Goal: Task Accomplishment & Management: Complete application form

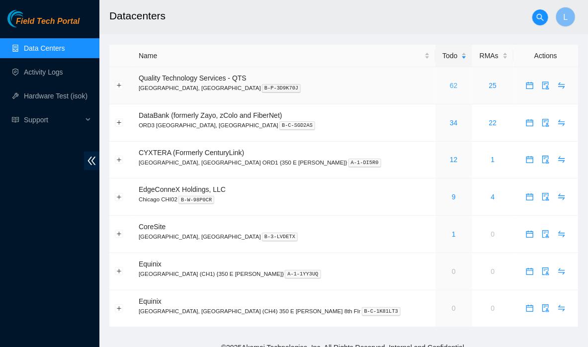
click at [450, 86] on link "62" at bounding box center [454, 86] width 8 height 8
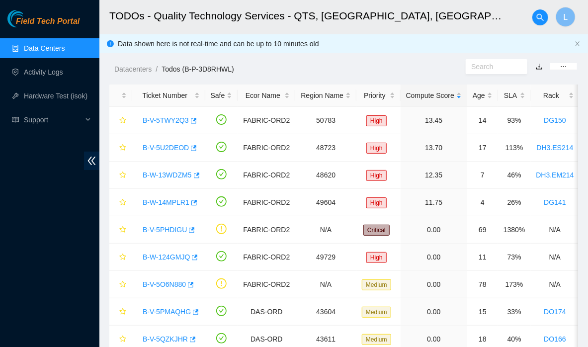
click at [46, 47] on link "Data Centers" at bounding box center [44, 48] width 41 height 8
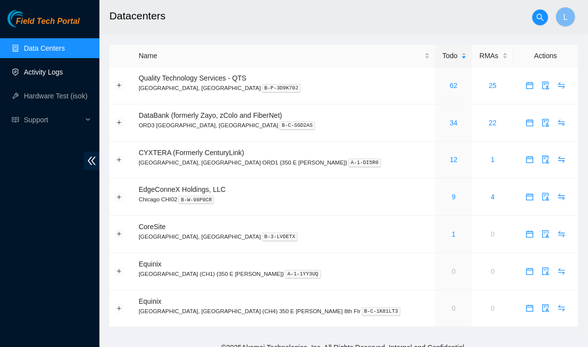
click at [51, 72] on link "Activity Logs" at bounding box center [43, 72] width 39 height 8
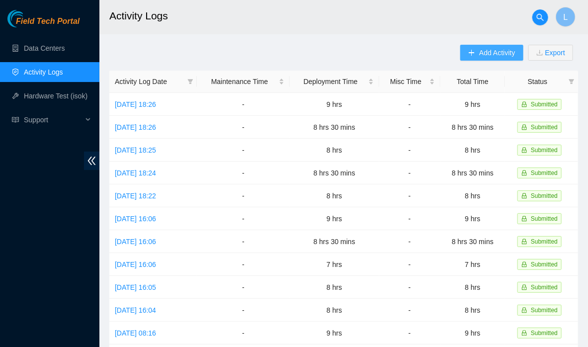
click at [473, 55] on icon "plus" at bounding box center [471, 52] width 7 height 7
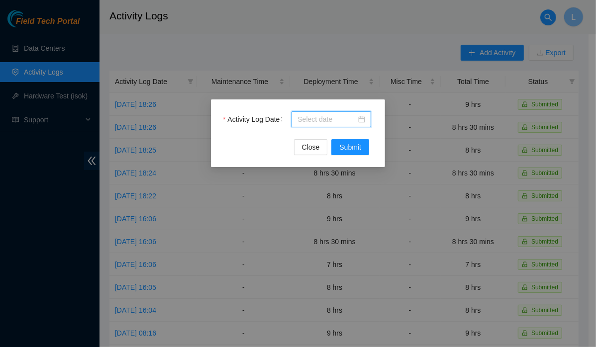
click at [327, 123] on input "Activity Log Date" at bounding box center [326, 119] width 59 height 11
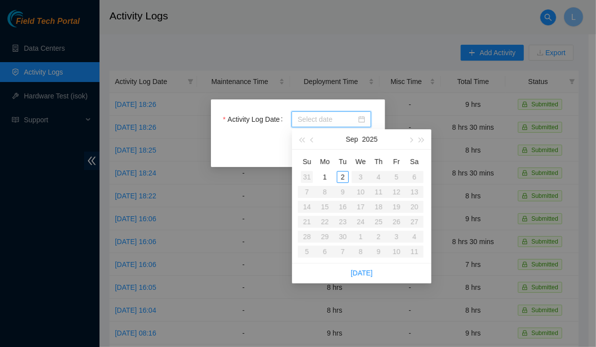
type input "[DATE]"
click at [313, 141] on span "button" at bounding box center [312, 140] width 5 height 5
type input "[DATE]"
click at [322, 236] on div "25" at bounding box center [325, 237] width 12 height 12
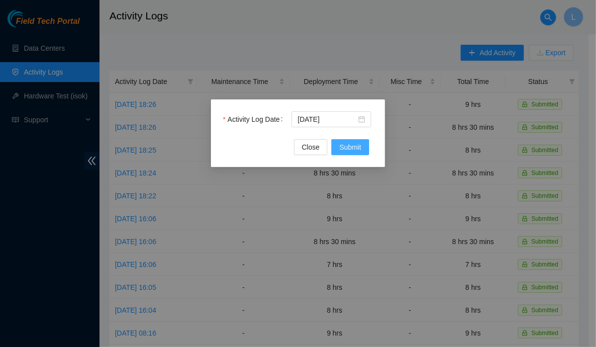
click at [348, 146] on span "Submit" at bounding box center [350, 147] width 22 height 11
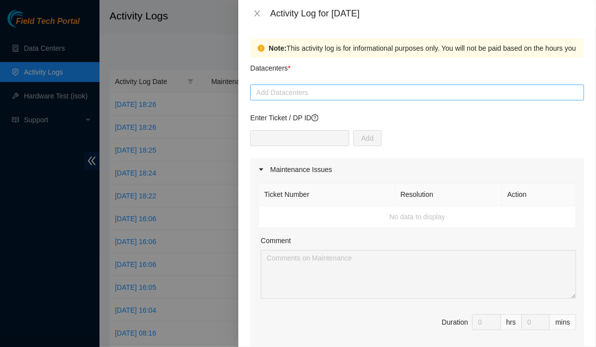
click at [318, 94] on div at bounding box center [417, 93] width 329 height 12
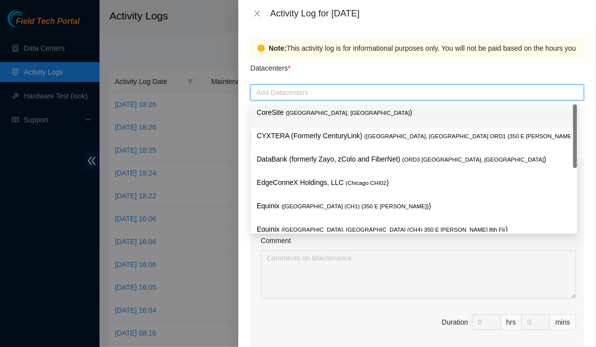
type input "q"
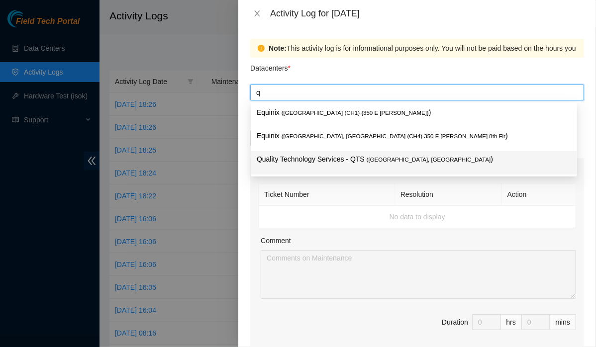
click at [293, 173] on div "Quality Technology Services - QTS ( [GEOGRAPHIC_DATA], [GEOGRAPHIC_DATA] )" at bounding box center [414, 162] width 326 height 23
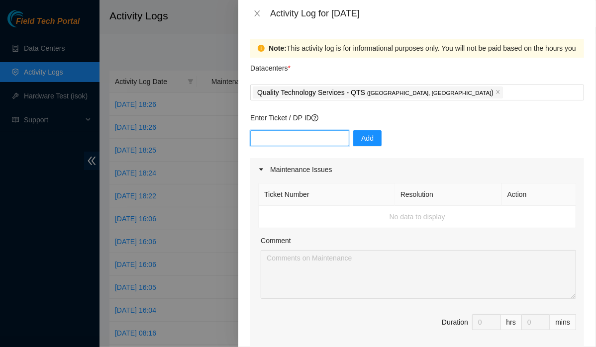
click at [296, 135] on input "text" at bounding box center [299, 138] width 99 height 16
paste input "DP79608 DP79607 DP79605 DP79604 DP77230"
type input "DP79608 DP79607 DP79605 DP79604 DP77230"
click at [314, 135] on input "text" at bounding box center [299, 138] width 99 height 16
paste input "DP79608"
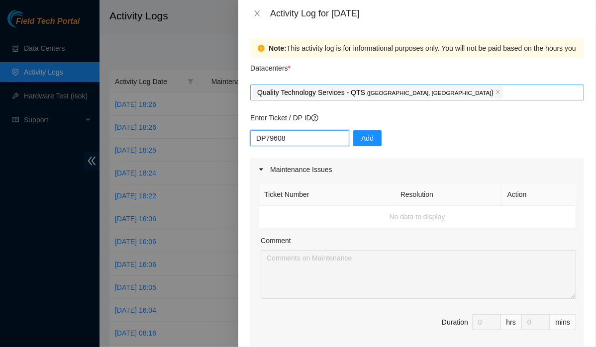
type input "DP79608"
click at [367, 140] on button "Add" at bounding box center [367, 138] width 28 height 16
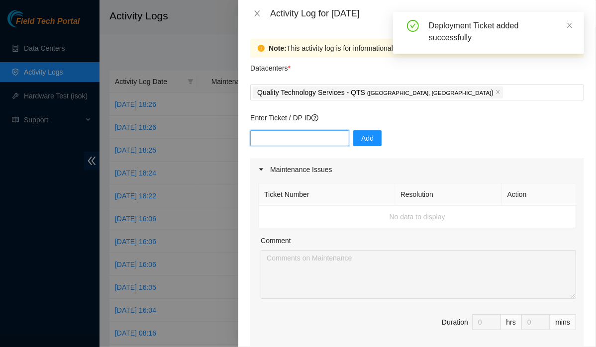
click at [304, 136] on input "text" at bounding box center [299, 138] width 99 height 16
paste input "DP79607"
type input "DP79607"
click at [361, 141] on span "Add" at bounding box center [367, 138] width 12 height 11
click at [285, 142] on input "text" at bounding box center [299, 138] width 99 height 16
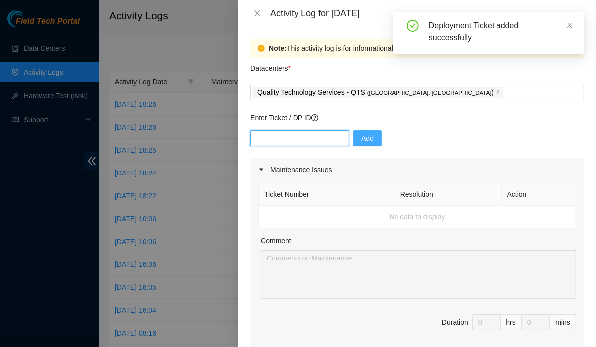
paste input "DP79605"
type input "DP79605"
click at [360, 144] on button "Add" at bounding box center [367, 138] width 28 height 16
click at [281, 136] on input "text" at bounding box center [299, 138] width 99 height 16
paste input "DP79604"
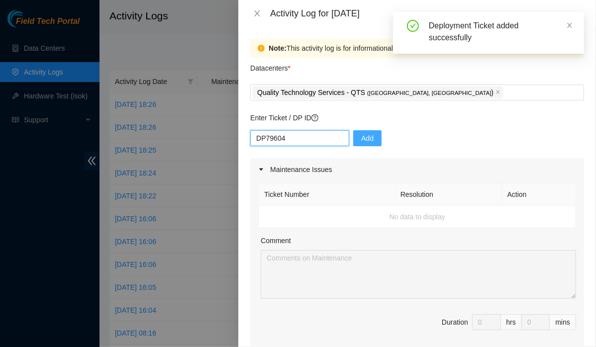
type input "DP79604"
click at [361, 141] on span "Add" at bounding box center [367, 138] width 12 height 11
click at [321, 136] on input "text" at bounding box center [299, 138] width 99 height 16
paste input "DP77230"
type input "DP77230"
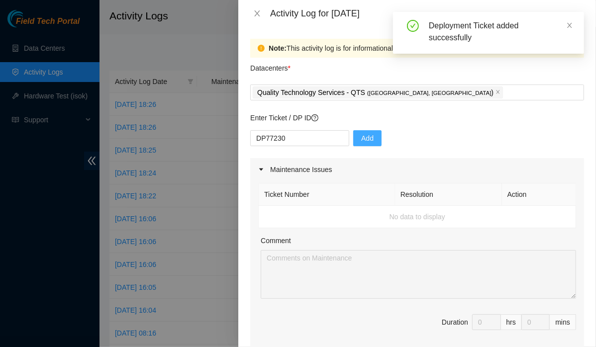
click at [361, 140] on span "Add" at bounding box center [367, 138] width 12 height 11
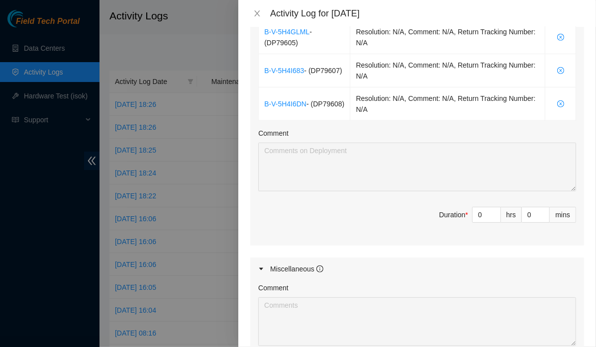
scroll to position [458, 0]
click at [478, 211] on input "0" at bounding box center [486, 215] width 28 height 15
type input "8"
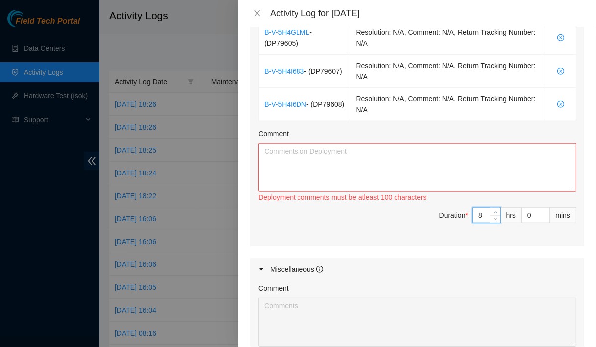
type input "8"
click at [497, 169] on textarea "Comment" at bounding box center [417, 167] width 318 height 49
paste textarea "started to prep and run fiber for the IP/[PERSON_NAME] for the following comput…"
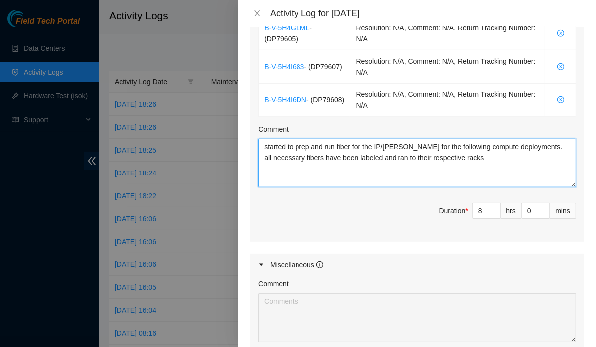
scroll to position [433, 0]
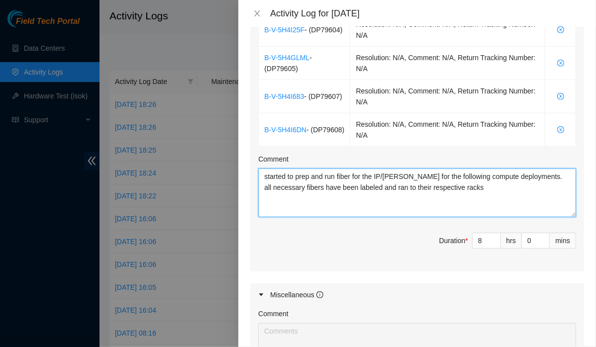
click at [265, 182] on textarea "started to prep and run fiber for the IP/[PERSON_NAME] for the following comput…" at bounding box center [417, 193] width 318 height 49
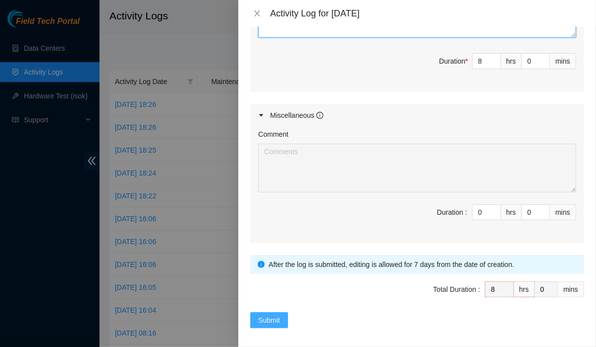
type textarea "started to prep and run fiber for the IP/[PERSON_NAME] for the following comput…"
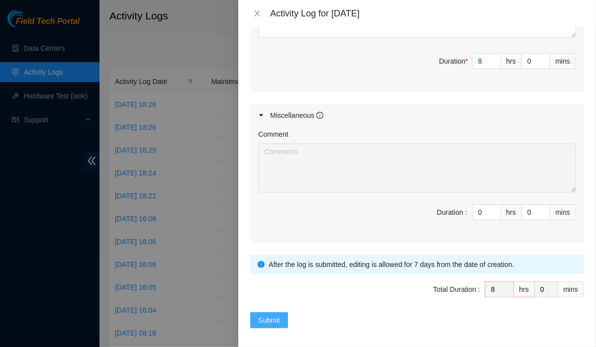
click at [275, 315] on span "Submit" at bounding box center [269, 320] width 22 height 11
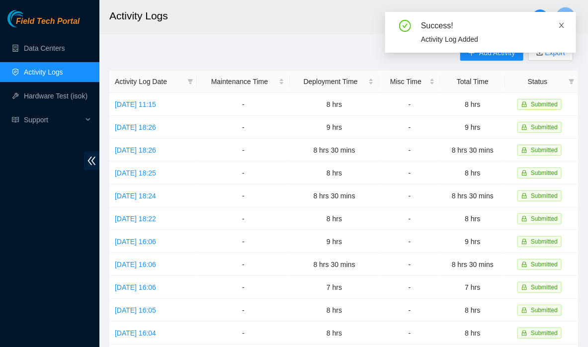
click at [564, 26] on icon "close" at bounding box center [561, 25] width 7 height 7
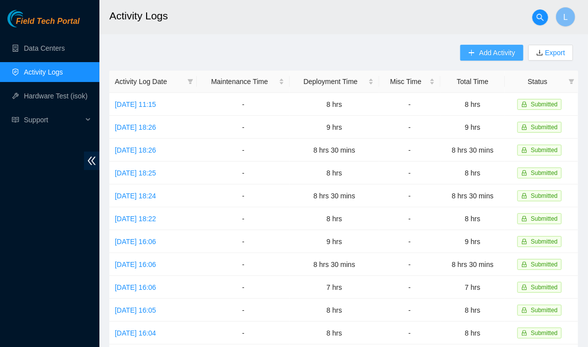
click at [494, 55] on span "Add Activity" at bounding box center [497, 52] width 36 height 11
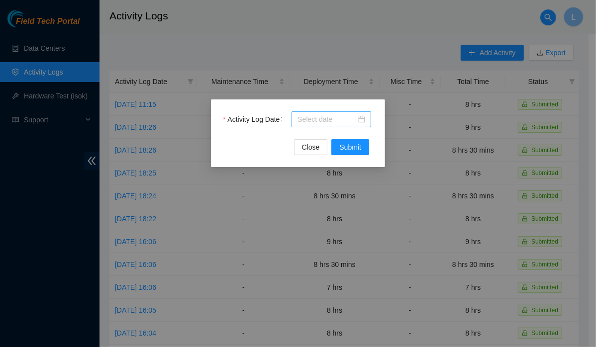
click at [329, 114] on input "Activity Log Date" at bounding box center [326, 119] width 59 height 11
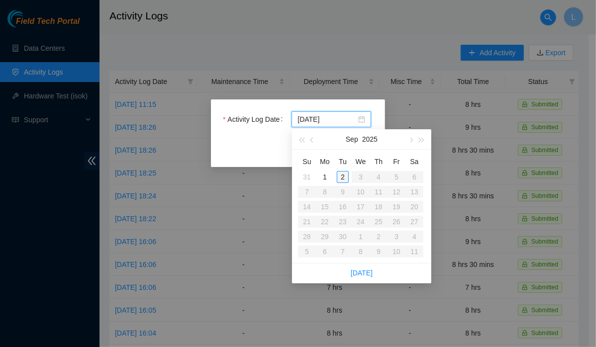
type input "[DATE]"
click at [312, 142] on span "button" at bounding box center [312, 140] width 5 height 5
type input "[DATE]"
click at [342, 240] on div "26" at bounding box center [343, 237] width 12 height 12
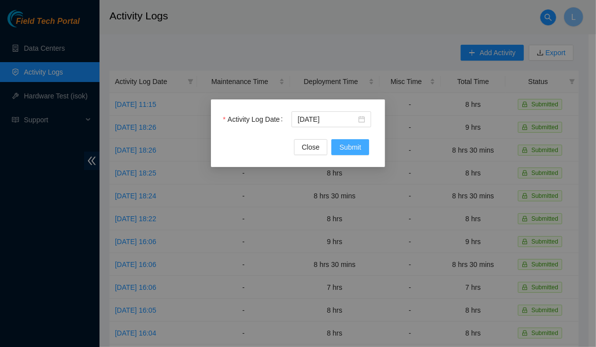
click at [352, 153] on button "Submit" at bounding box center [350, 147] width 38 height 16
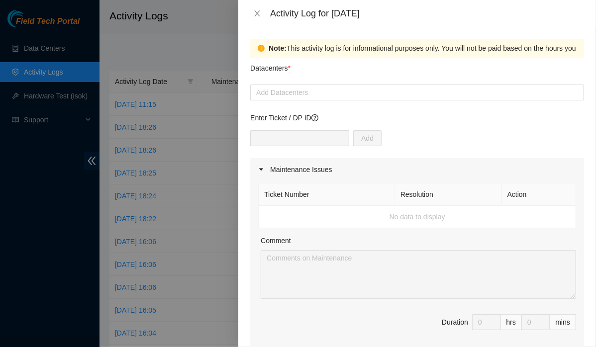
click at [326, 81] on div "Datacenters *" at bounding box center [417, 71] width 334 height 27
click at [321, 94] on div at bounding box center [417, 93] width 329 height 12
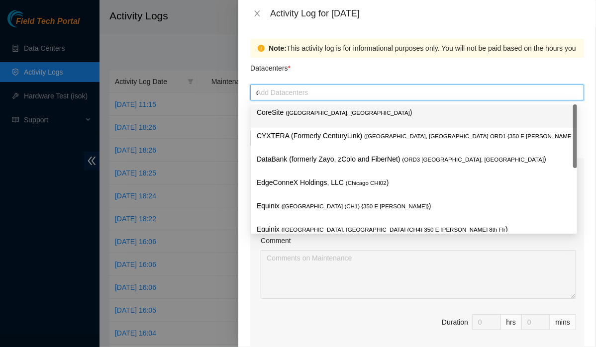
type input "qu"
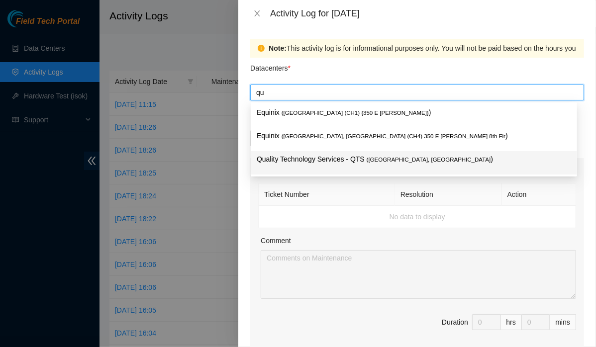
click at [276, 167] on div "Quality Technology Services - QTS ( [GEOGRAPHIC_DATA], [GEOGRAPHIC_DATA] )" at bounding box center [414, 163] width 314 height 18
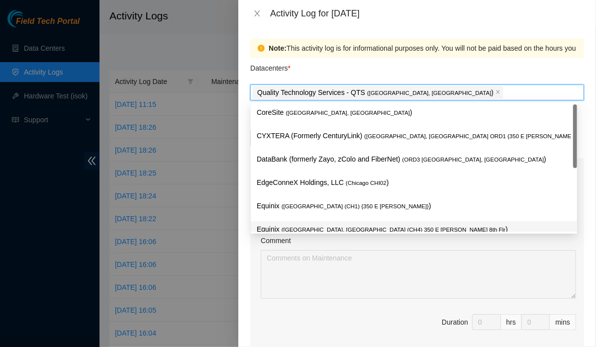
click at [255, 282] on div "Ticket Number Resolution Action No data to display Comment Duration 0 hrs 0 mins" at bounding box center [417, 267] width 334 height 172
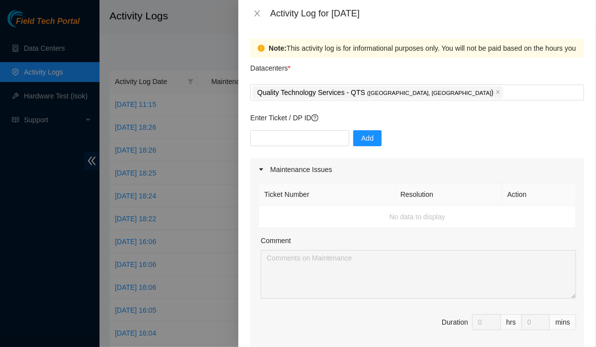
click at [255, 282] on div "Ticket Number Resolution Action No data to display Comment Duration 0 hrs 0 mins" at bounding box center [417, 267] width 334 height 172
click at [302, 143] on input "text" at bounding box center [299, 138] width 99 height 16
paste input "DP77231"
type input "DP77231"
click at [353, 143] on button "Add" at bounding box center [367, 138] width 28 height 16
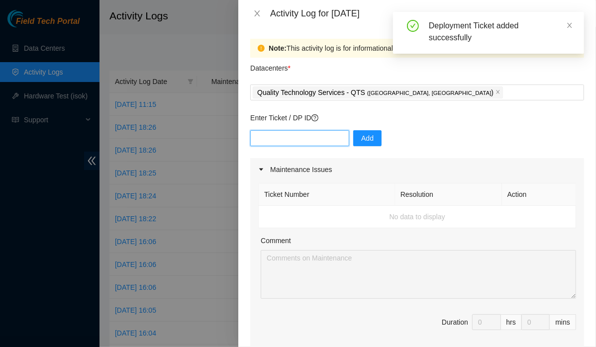
click at [337, 142] on input "text" at bounding box center [299, 138] width 99 height 16
paste input "DP77231"
type input "DP77232"
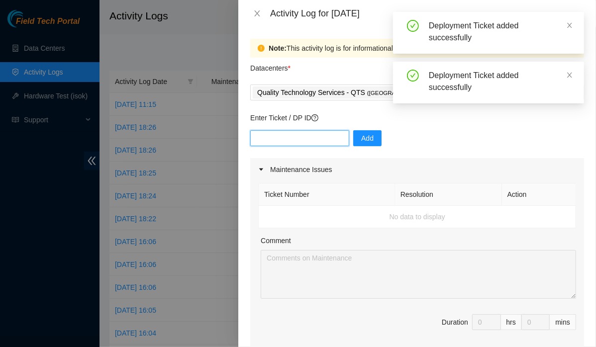
click at [309, 141] on input "text" at bounding box center [299, 138] width 99 height 16
paste input "DP77231"
type input "DP77233"
click at [309, 144] on input "text" at bounding box center [299, 138] width 99 height 16
paste input "DP77231"
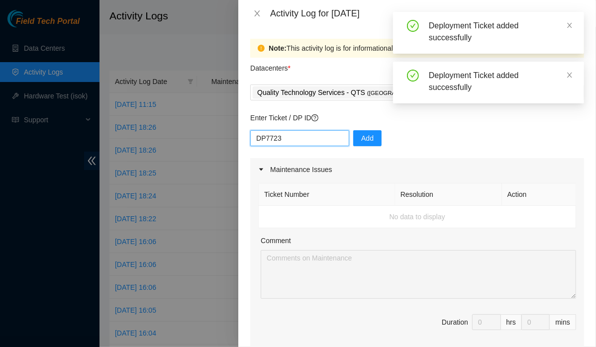
type input "DP77234"
click at [308, 147] on div "Add" at bounding box center [417, 144] width 334 height 28
click at [308, 135] on input "text" at bounding box center [299, 138] width 99 height 16
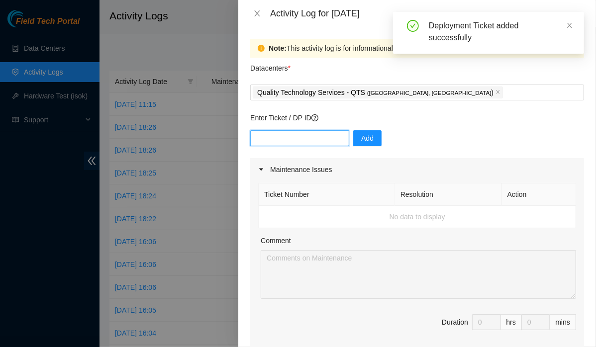
paste input "DP77231"
type input "DP77235"
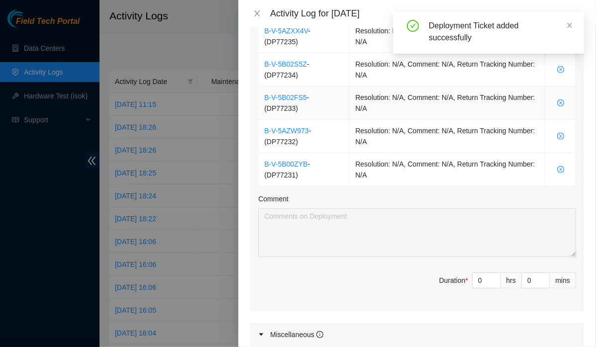
scroll to position [391, 0]
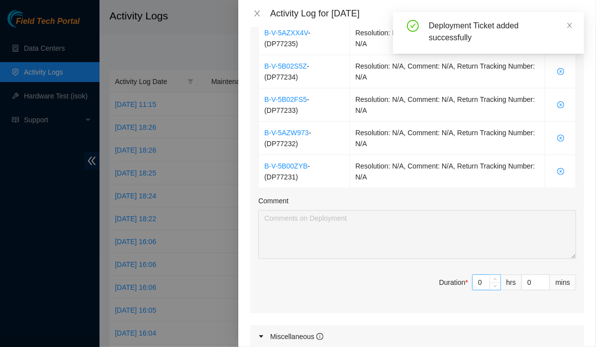
click at [478, 280] on input "0" at bounding box center [486, 282] width 28 height 15
type input "8"
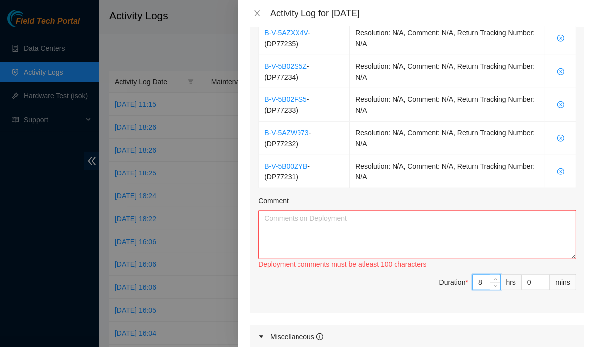
type input "8"
click at [441, 253] on textarea "Comment" at bounding box center [417, 234] width 318 height 49
paste textarea "started to prep and run fiber for the IP/[PERSON_NAME] for the following comput…"
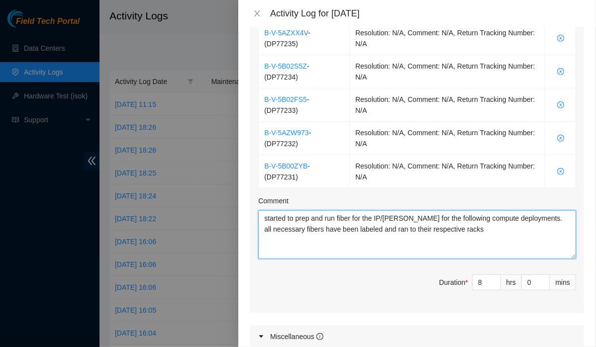
type textarea "started to prep and run fiber for the IP/[PERSON_NAME] for the following comput…"
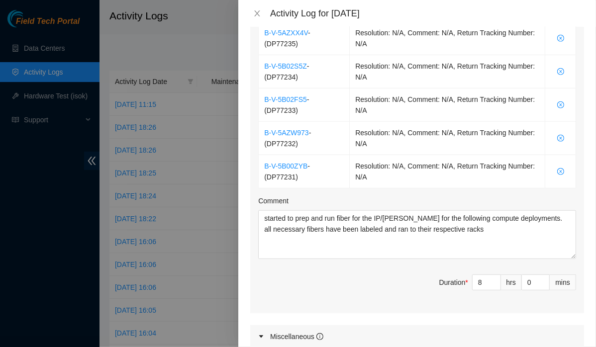
click at [298, 282] on span "Duration * 8 hrs 0 mins" at bounding box center [417, 288] width 318 height 28
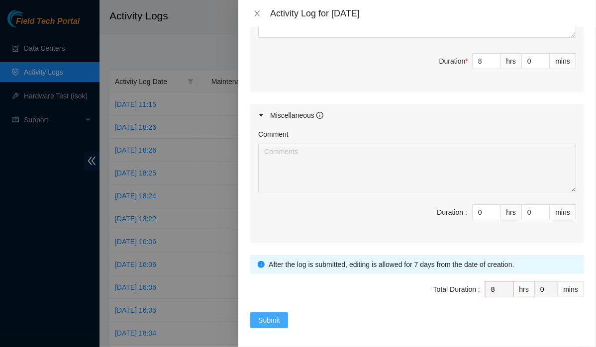
click at [255, 321] on button "Submit" at bounding box center [269, 320] width 38 height 16
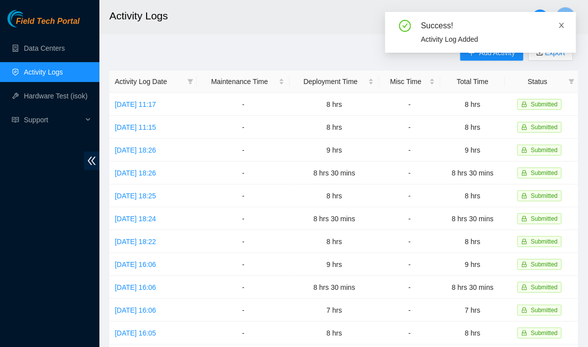
click at [564, 24] on icon "close" at bounding box center [561, 25] width 7 height 7
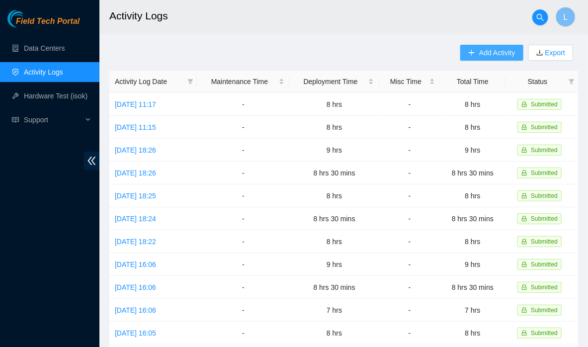
click at [492, 48] on span "Add Activity" at bounding box center [497, 52] width 36 height 11
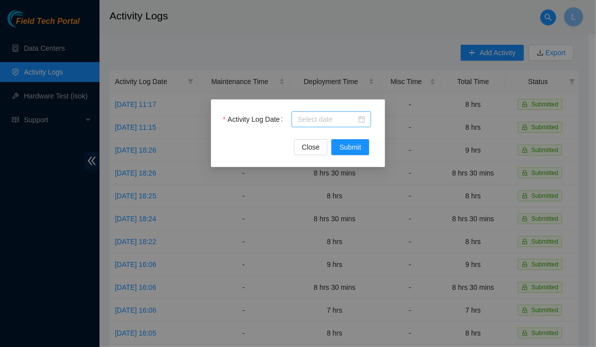
click at [320, 114] on input "Activity Log Date" at bounding box center [326, 119] width 59 height 11
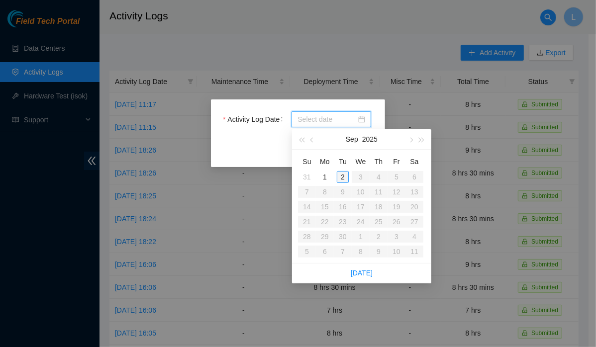
type input "[DATE]"
click at [312, 142] on button "button" at bounding box center [312, 139] width 11 height 20
type input "[DATE]"
click at [357, 240] on div "27" at bounding box center [360, 237] width 12 height 12
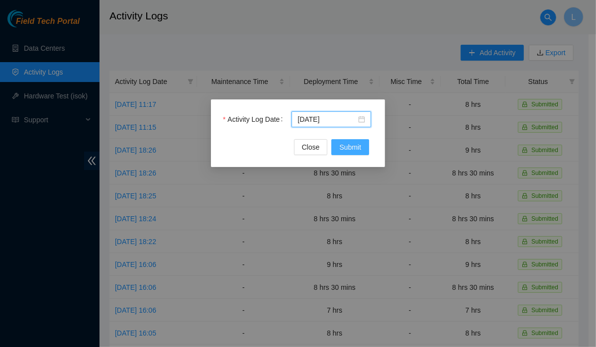
click at [356, 146] on span "Submit" at bounding box center [350, 147] width 22 height 11
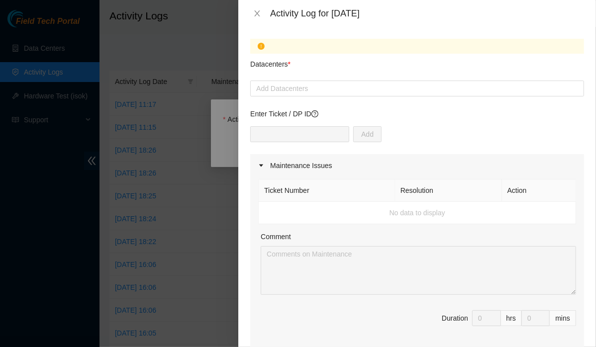
click at [356, 146] on div "Activity Log for [DATE] Datacenters * Add Datacenters Enter Ticket / DP ID Add …" at bounding box center [298, 173] width 596 height 347
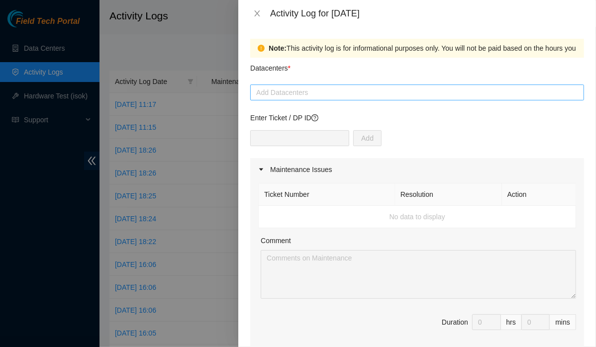
click at [375, 90] on div at bounding box center [417, 93] width 329 height 12
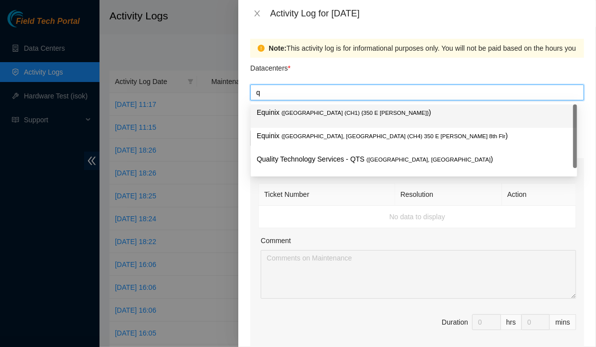
type input "q"
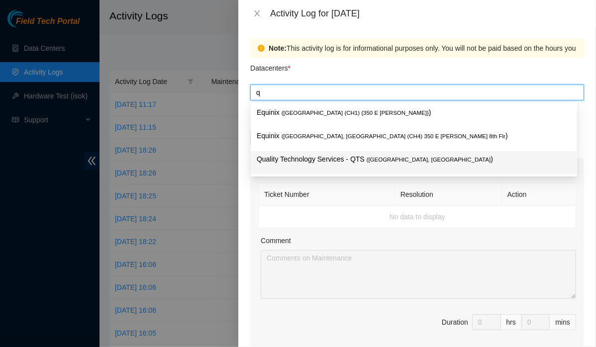
click at [314, 160] on p "Quality Technology Services - QTS ( [GEOGRAPHIC_DATA], [GEOGRAPHIC_DATA] )" at bounding box center [414, 159] width 314 height 11
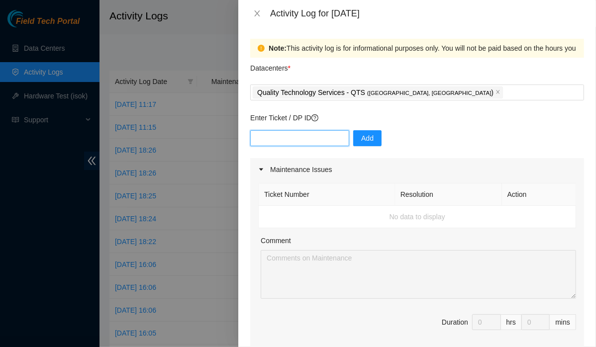
click at [320, 136] on input "text" at bounding box center [299, 138] width 99 height 16
paste input "DP79610"
type input "DP79610"
click at [361, 139] on span "Add" at bounding box center [367, 138] width 12 height 11
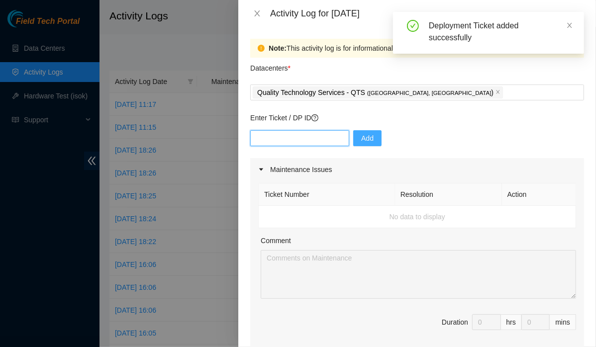
click at [303, 138] on input "text" at bounding box center [299, 138] width 99 height 16
paste input "DP79610"
type input "DP79609"
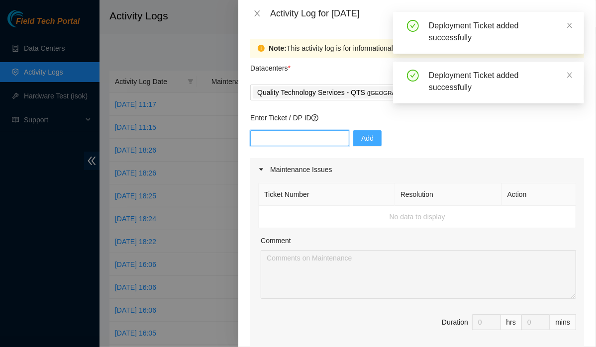
click at [301, 138] on input "text" at bounding box center [299, 138] width 99 height 16
paste input "DP79610"
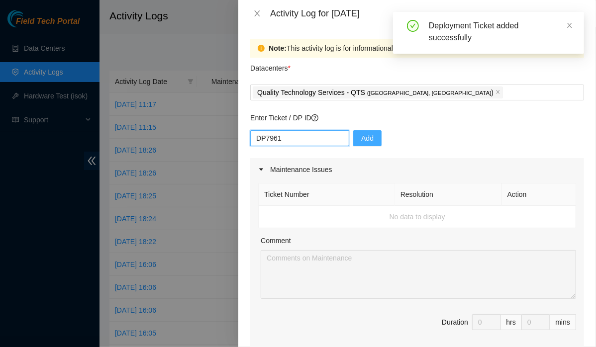
type input "DP79611"
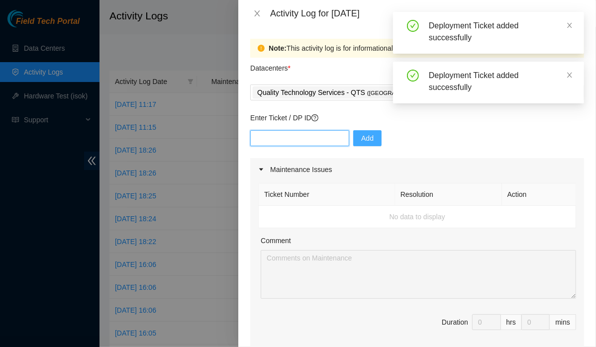
click at [296, 139] on input "text" at bounding box center [299, 138] width 99 height 16
paste input "DP79610"
type input "DP79612"
click at [296, 139] on input "text" at bounding box center [299, 138] width 99 height 16
paste input "DP79610"
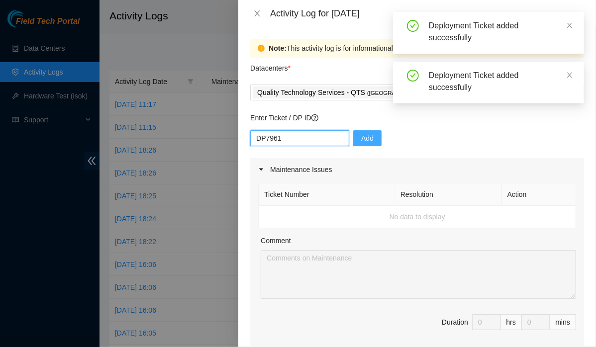
type input "DP79613"
click at [293, 141] on input "text" at bounding box center [299, 138] width 99 height 16
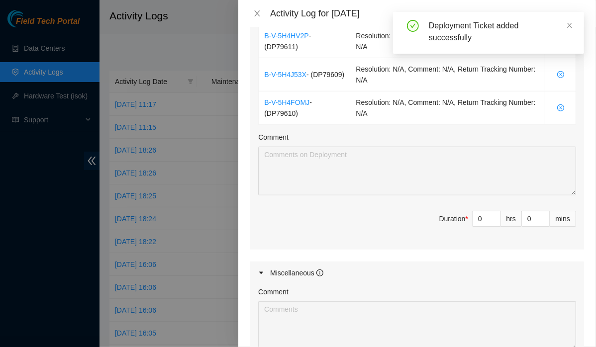
scroll to position [462, 0]
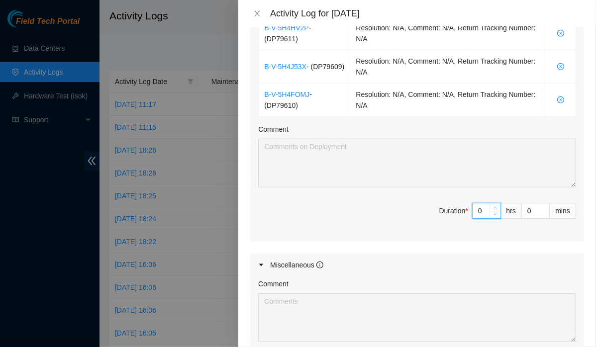
click at [476, 210] on input "0" at bounding box center [486, 210] width 28 height 15
type input "8"
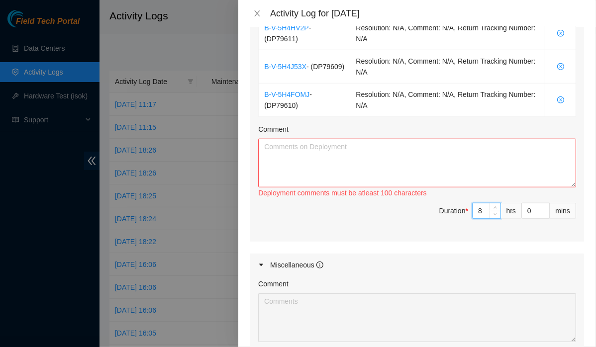
type input "8"
click at [425, 176] on textarea "Comment" at bounding box center [417, 163] width 318 height 49
paste textarea "started to prep and run fiber for the IP/[PERSON_NAME] for the following comput…"
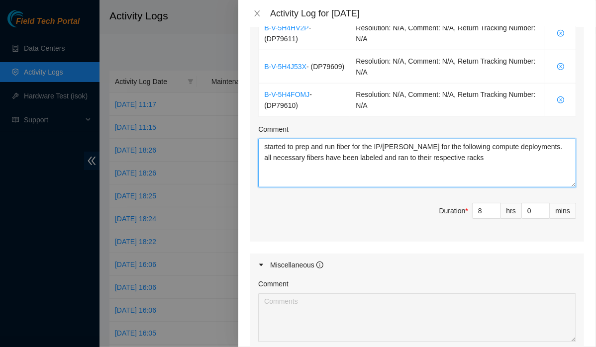
type textarea "started to prep and run fiber for the IP/[PERSON_NAME] for the following comput…"
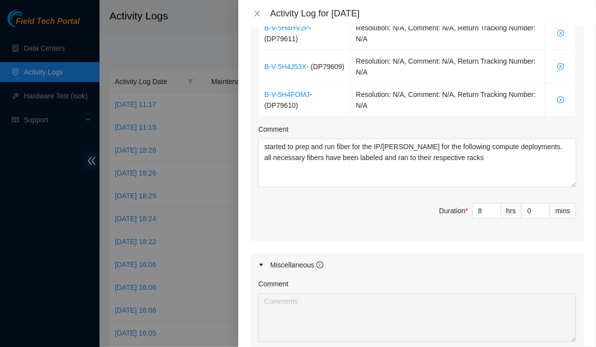
click at [248, 229] on div "Note: This activity log is for informational purposes only. You will not be pai…" at bounding box center [416, 187] width 357 height 320
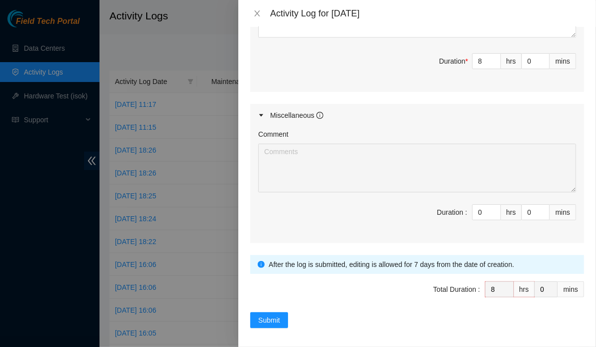
scroll to position [612, 0]
click at [267, 315] on span "Submit" at bounding box center [269, 320] width 22 height 11
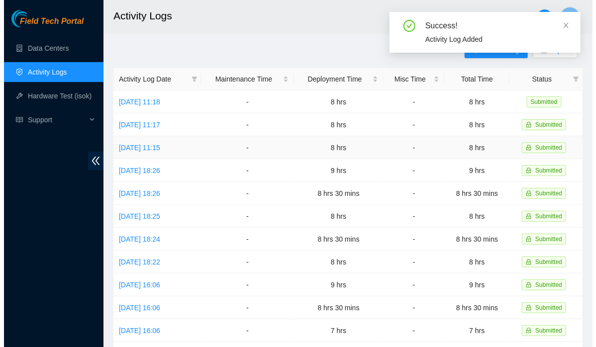
scroll to position [0, 0]
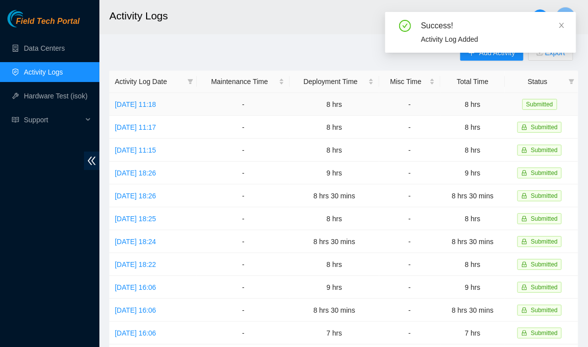
click at [245, 104] on td "-" at bounding box center [243, 104] width 93 height 23
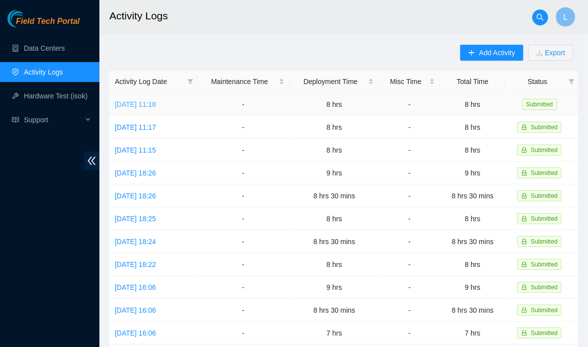
click at [156, 100] on link "[DATE] 11:18" at bounding box center [135, 104] width 41 height 8
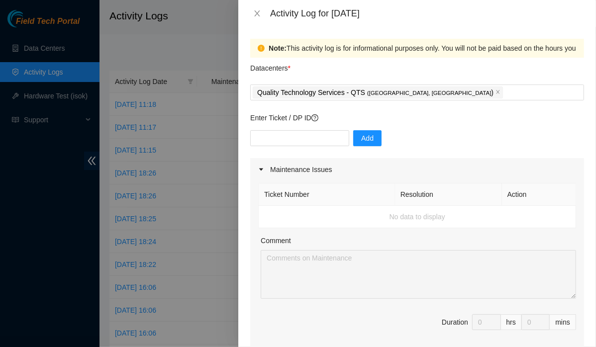
scroll to position [283, 0]
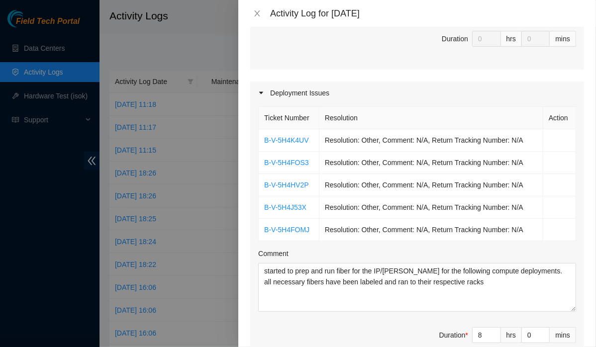
click at [224, 81] on div at bounding box center [298, 173] width 596 height 347
click at [253, 12] on icon "close" at bounding box center [257, 13] width 8 height 8
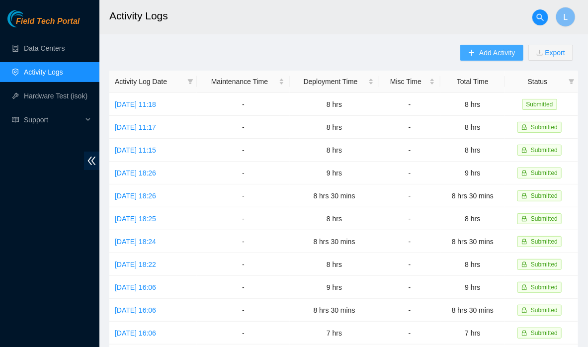
click at [501, 56] on span "Add Activity" at bounding box center [497, 52] width 36 height 11
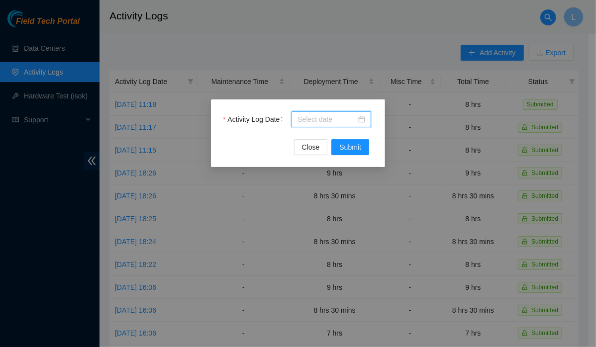
click at [311, 121] on input "Activity Log Date" at bounding box center [326, 119] width 59 height 11
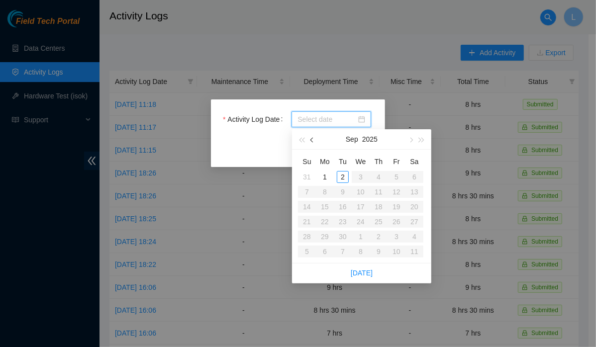
click at [313, 139] on span "button" at bounding box center [312, 140] width 5 height 5
type input "[DATE]"
click at [379, 237] on div "28" at bounding box center [378, 237] width 12 height 12
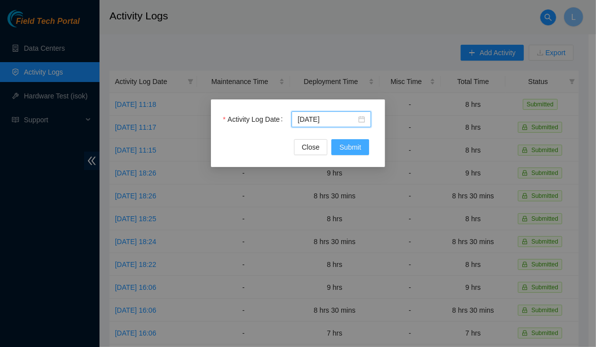
click at [361, 149] on button "Submit" at bounding box center [350, 147] width 38 height 16
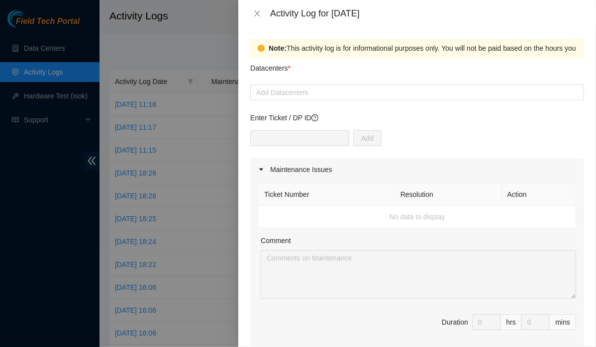
click at [382, 100] on div "Add Datacenters" at bounding box center [417, 93] width 334 height 16
click at [380, 91] on div at bounding box center [417, 93] width 329 height 12
type input "q"
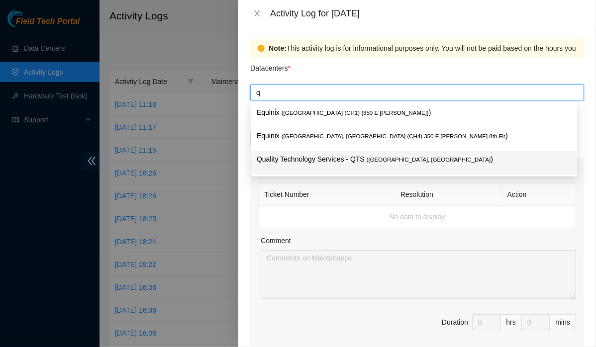
click at [319, 162] on p "Quality Technology Services - QTS ( [GEOGRAPHIC_DATA], [GEOGRAPHIC_DATA] )" at bounding box center [414, 159] width 314 height 11
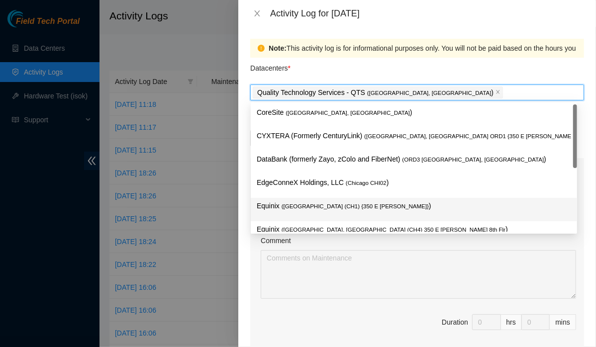
click at [244, 278] on div "Note: This activity log is for informational purposes only. You will not be pai…" at bounding box center [416, 187] width 357 height 320
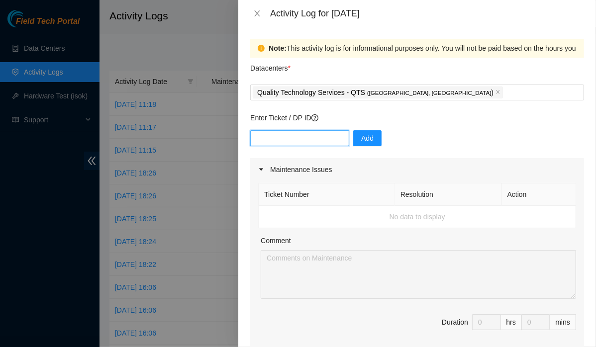
click at [331, 144] on input "text" at bounding box center [299, 138] width 99 height 16
paste input "DP79616"
type input "DP79616"
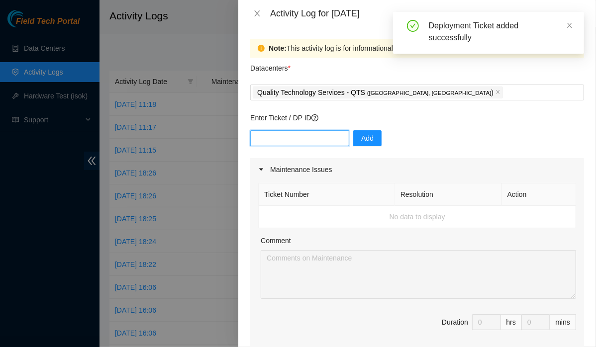
click at [326, 134] on input "text" at bounding box center [299, 138] width 99 height 16
paste input "DP79616"
type input "DP79617"
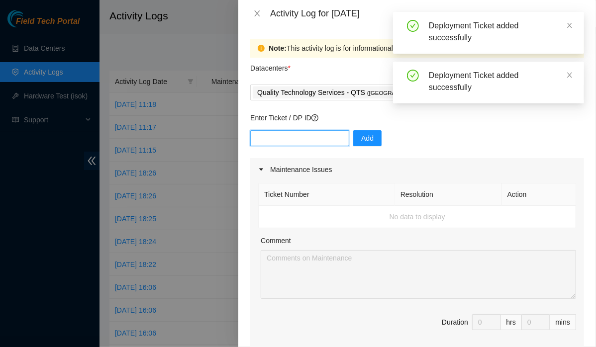
click at [321, 138] on input "text" at bounding box center [299, 138] width 99 height 16
paste input "DP79616"
type input "DP79618"
click at [315, 140] on input "DP79618" at bounding box center [299, 138] width 99 height 16
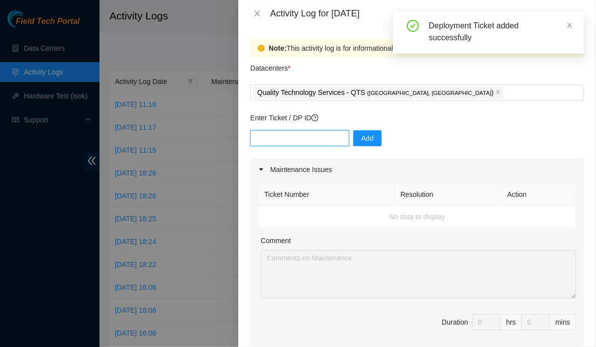
click at [300, 142] on input "text" at bounding box center [299, 138] width 99 height 16
paste input "DP79616"
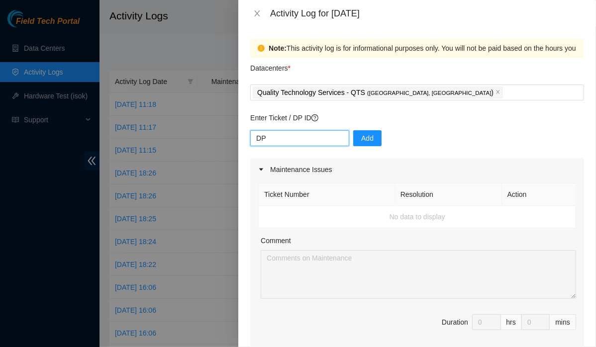
type input "D"
click at [302, 136] on input "text" at bounding box center [299, 138] width 99 height 16
paste input "DP83719"
type input "DP83719"
click at [361, 140] on span "Add" at bounding box center [367, 138] width 12 height 11
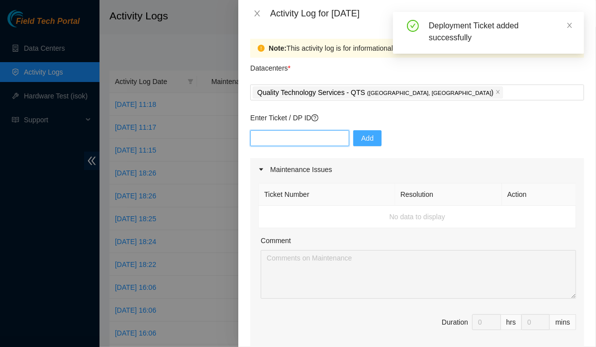
click at [287, 140] on input "text" at bounding box center [299, 138] width 99 height 16
paste input "DP83720"
type input "DP83720"
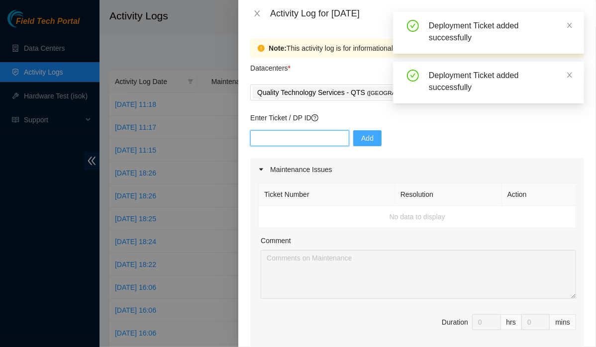
click at [295, 139] on input "text" at bounding box center [299, 138] width 99 height 16
paste input "DP83720"
type input "DP83721"
click at [290, 138] on input "text" at bounding box center [299, 138] width 99 height 16
paste input "DP83720"
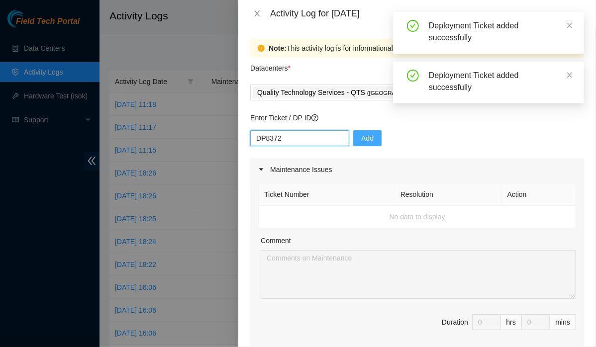
type input "DP83722"
click at [287, 140] on input "text" at bounding box center [299, 138] width 99 height 16
paste input "DP83720"
type input "DP83723"
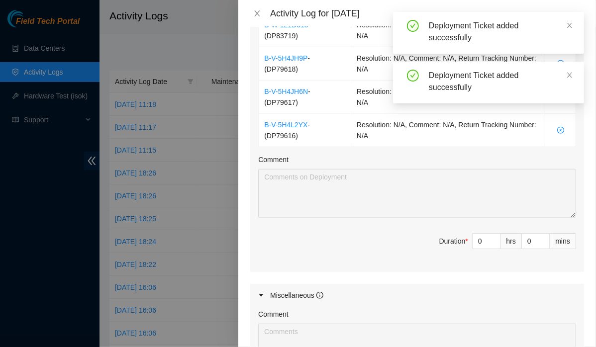
scroll to position [531, 0]
click at [475, 238] on input "0" at bounding box center [486, 241] width 28 height 15
type input "9"
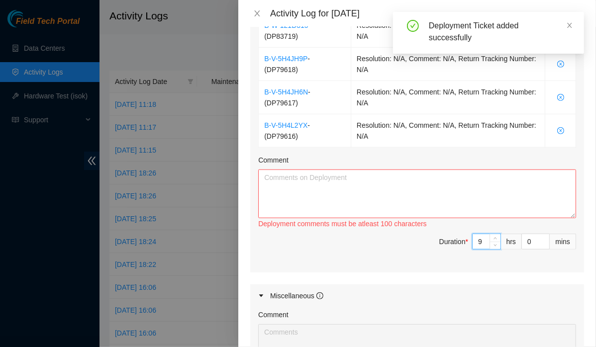
type input "9"
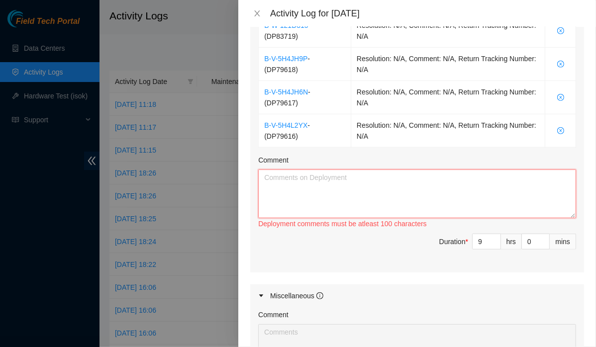
click at [343, 195] on textarea "Comment" at bounding box center [417, 194] width 318 height 49
paste textarea "started to prep and run fiber for the IP/[PERSON_NAME] for the following comput…"
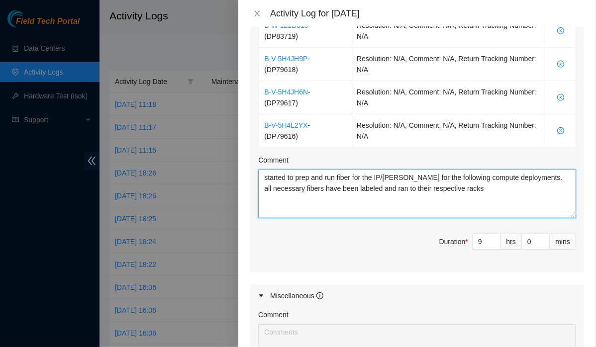
scroll to position [711, 0]
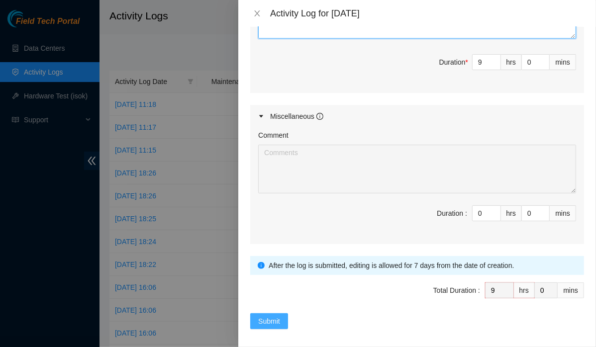
type textarea "started to prep and run fiber for the IP/[PERSON_NAME] for the following comput…"
click at [259, 318] on span "Submit" at bounding box center [269, 321] width 22 height 11
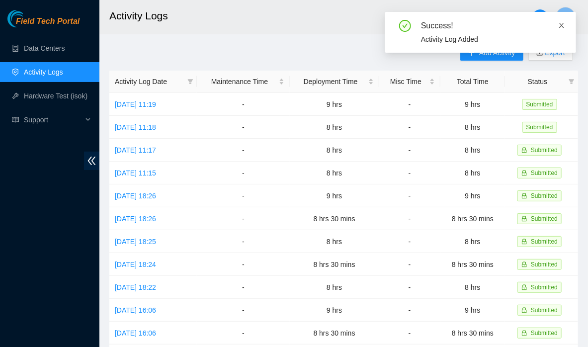
click at [562, 26] on icon "close" at bounding box center [561, 25] width 7 height 7
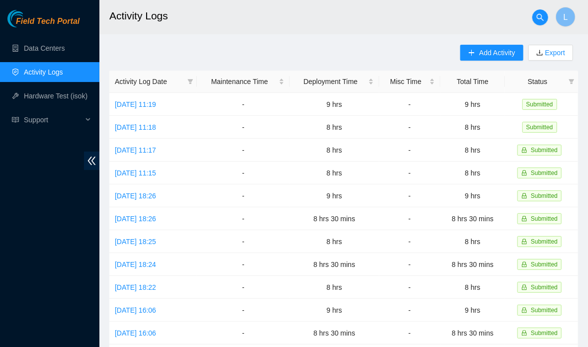
click at [486, 65] on div "Add Activity Export" at bounding box center [519, 58] width 118 height 26
click at [490, 53] on span "Add Activity" at bounding box center [497, 52] width 36 height 11
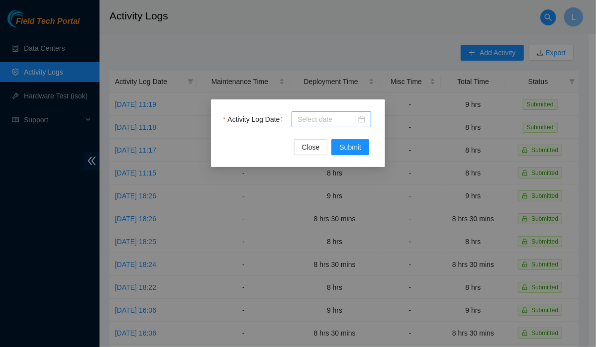
click at [319, 119] on input "Activity Log Date" at bounding box center [326, 119] width 59 height 11
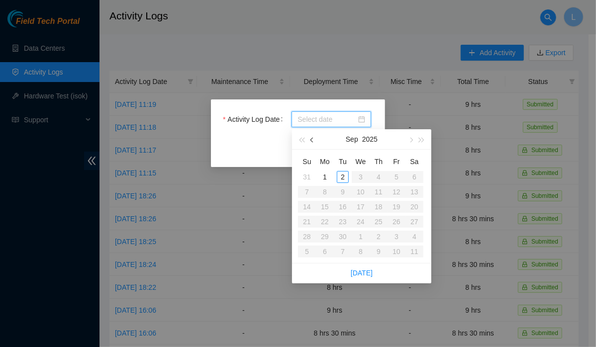
click at [314, 143] on button "button" at bounding box center [312, 139] width 11 height 20
type input "[DATE]"
click at [391, 239] on div "29" at bounding box center [396, 237] width 12 height 12
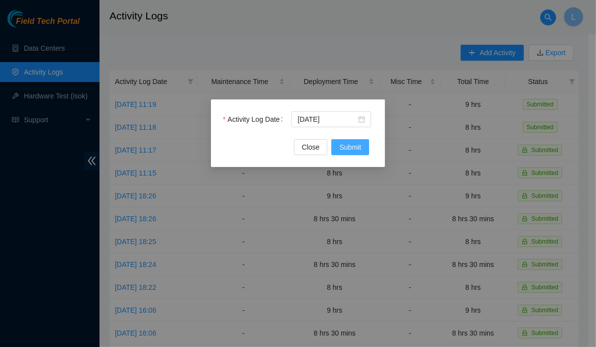
click at [356, 146] on span "Submit" at bounding box center [350, 147] width 22 height 11
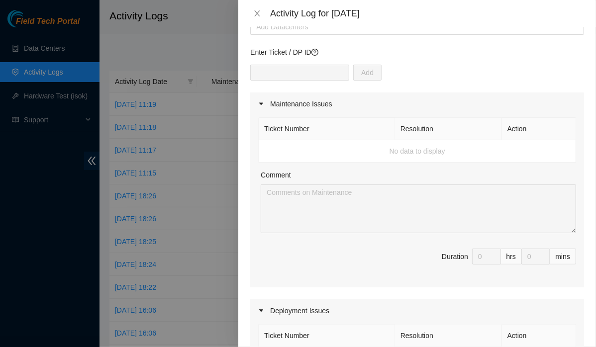
scroll to position [0, 0]
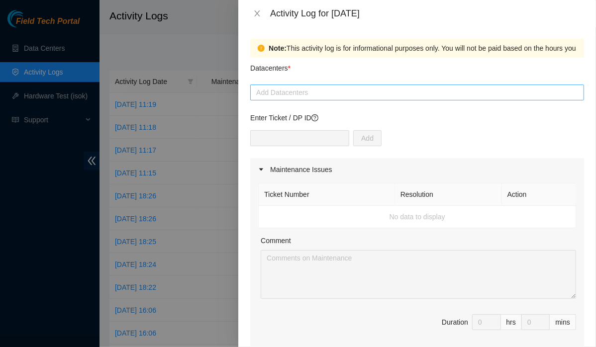
click at [343, 91] on div at bounding box center [417, 93] width 329 height 12
type input "q"
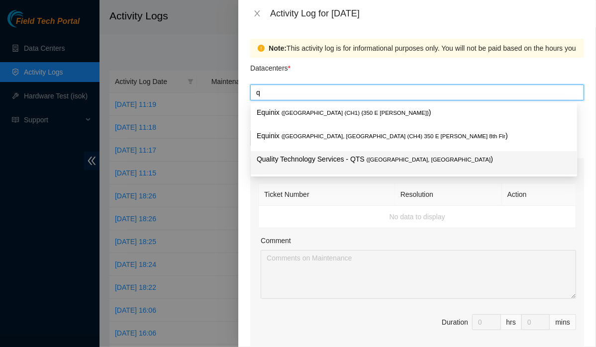
click at [314, 164] on p "Quality Technology Services - QTS ( [GEOGRAPHIC_DATA], [GEOGRAPHIC_DATA] )" at bounding box center [414, 159] width 314 height 11
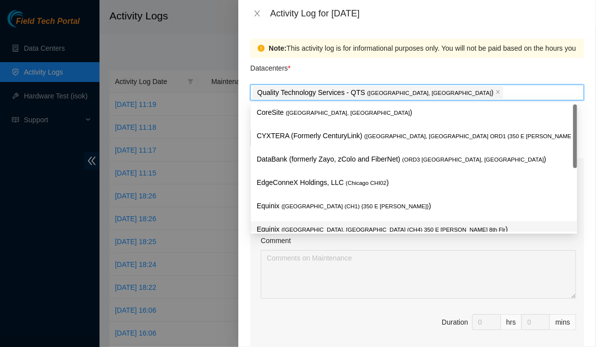
click at [238, 291] on div at bounding box center [298, 173] width 596 height 347
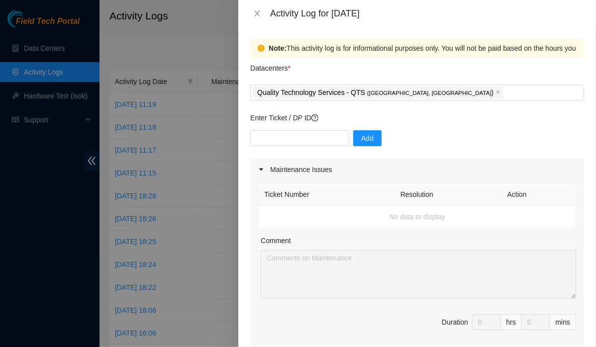
click at [299, 128] on div "Enter Ticket / DP ID Add" at bounding box center [417, 135] width 334 height 46
click at [300, 134] on input "text" at bounding box center [299, 138] width 99 height 16
paste input "started to prep and run fiber for the IP/[PERSON_NAME] for the following comput…"
type input "started to prep and run fiber for the IP/[PERSON_NAME] for the following comput…"
paste input "DP83720"
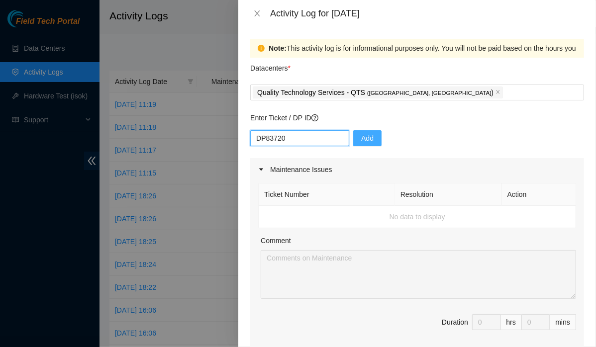
type input "DP83720"
click at [361, 138] on span "Add" at bounding box center [367, 138] width 12 height 11
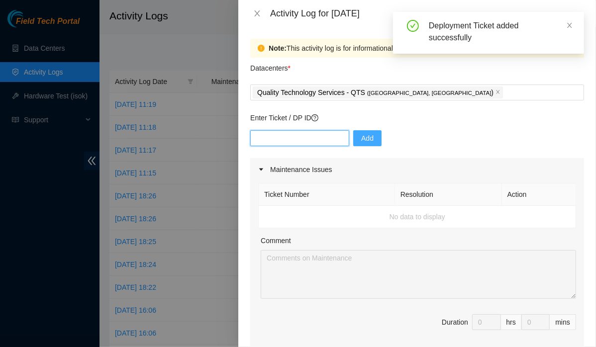
click at [306, 140] on input "text" at bounding box center [299, 138] width 99 height 16
paste input "DP83720"
type input "DP83721"
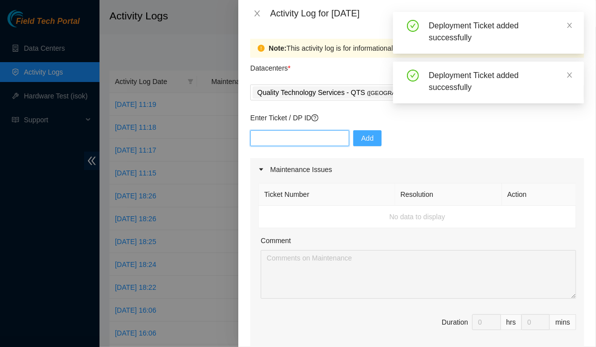
click at [301, 139] on input "text" at bounding box center [299, 138] width 99 height 16
paste input "DP83720"
type input "DP83722"
click at [299, 139] on input "text" at bounding box center [299, 138] width 99 height 16
type input "v"
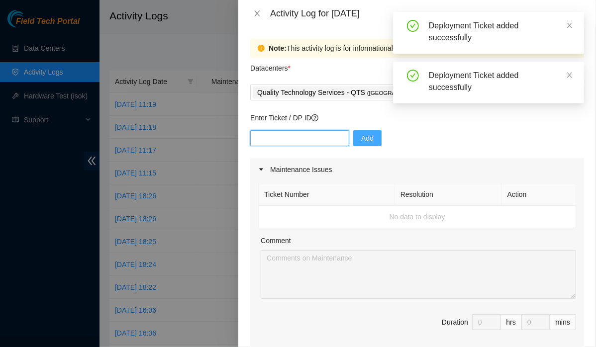
paste input "DP83720"
type input "DP83723"
click at [294, 139] on input "text" at bounding box center [299, 138] width 99 height 16
paste input "DP83720"
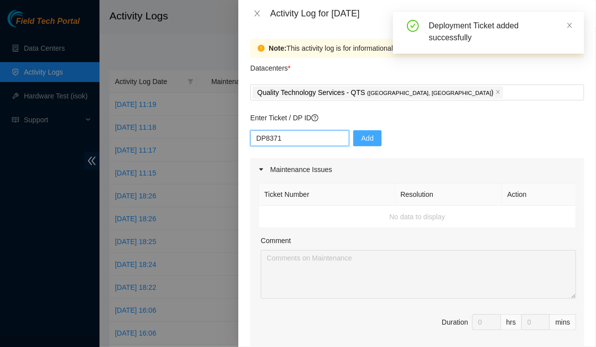
type input "DP83719"
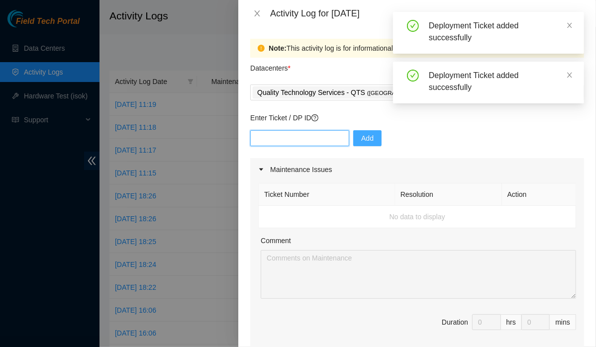
click at [316, 141] on input "text" at bounding box center [299, 138] width 99 height 16
paste input "DP79608"
type input "DP79608"
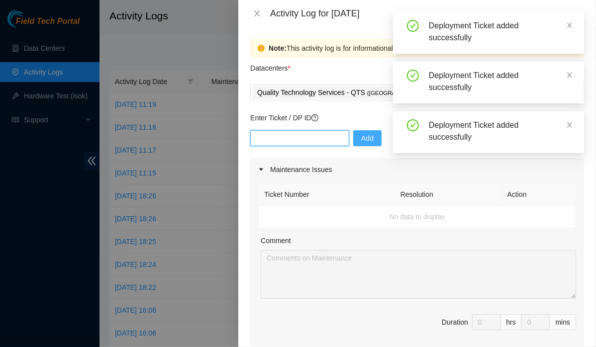
click at [312, 140] on input "text" at bounding box center [299, 138] width 99 height 16
paste input "DP79608"
type input "DP79607"
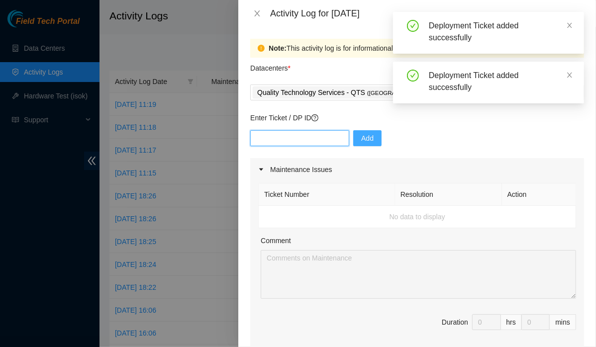
click at [312, 140] on input "text" at bounding box center [299, 138] width 99 height 16
paste input "DP79608"
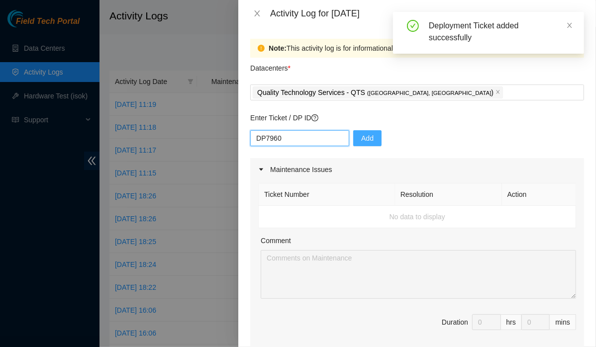
type input "DP79605"
click at [301, 140] on input "text" at bounding box center [299, 138] width 99 height 16
paste input "DP79608"
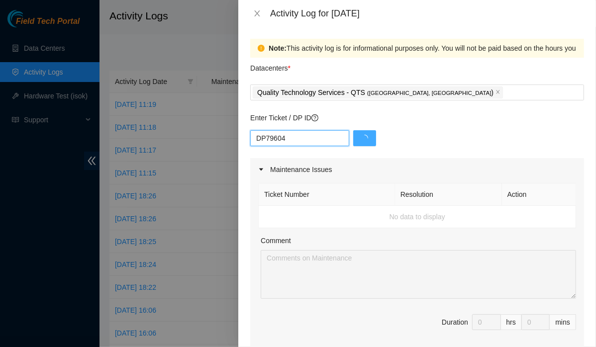
type input "DP79604"
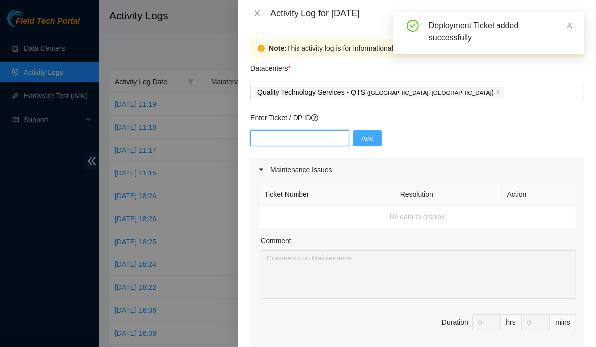
click at [313, 142] on input "text" at bounding box center [299, 138] width 99 height 16
paste input "DP77230"
type input "DP77230"
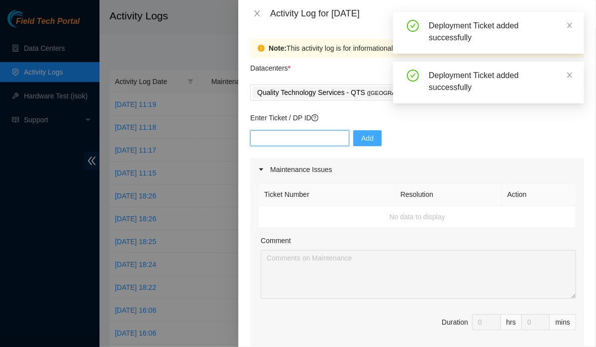
click at [296, 138] on input "text" at bounding box center [299, 138] width 99 height 16
paste input "DP77230"
type input "DP77231"
click at [295, 138] on input "text" at bounding box center [299, 138] width 99 height 16
paste input "DP77230"
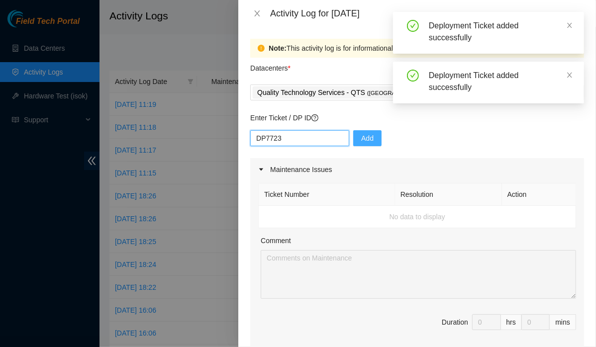
type input "DP77232"
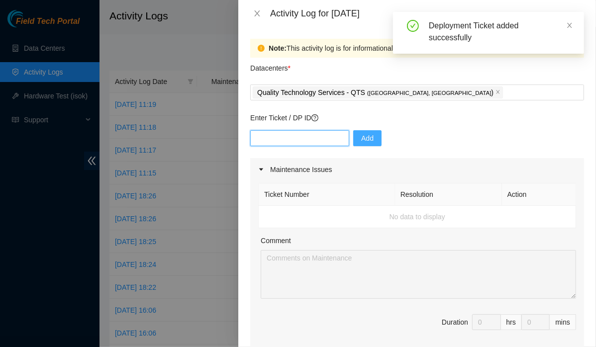
click at [289, 131] on input "text" at bounding box center [299, 138] width 99 height 16
paste input "DP77230"
type input "DP77233"
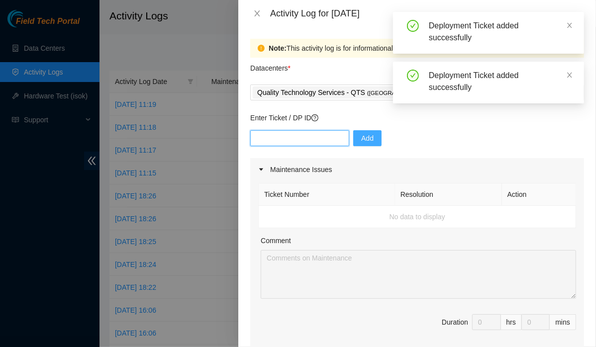
click at [288, 140] on input "text" at bounding box center [299, 138] width 99 height 16
paste input "DP77230"
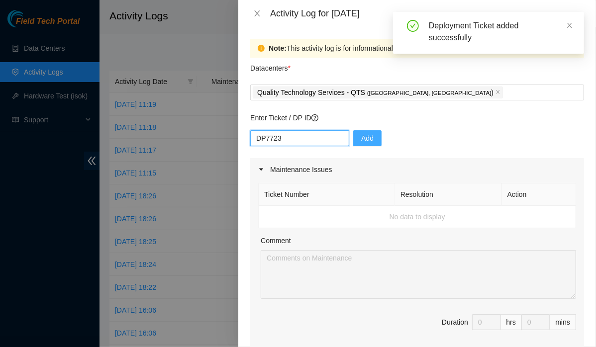
type input "DP77234"
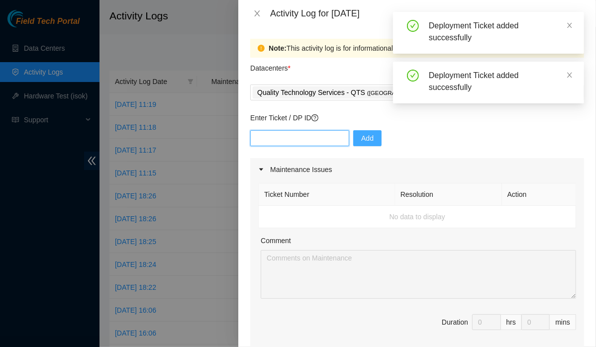
click at [287, 140] on input "text" at bounding box center [299, 138] width 99 height 16
paste input "DP77230"
type input "DP77235"
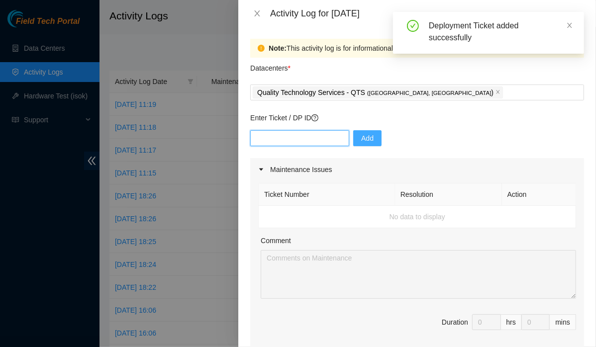
click at [315, 134] on input "text" at bounding box center [299, 138] width 99 height 16
paste input "DP79610"
type input "DP79610"
click at [361, 138] on span "Add" at bounding box center [367, 138] width 12 height 11
click at [296, 141] on input "text" at bounding box center [299, 138] width 99 height 16
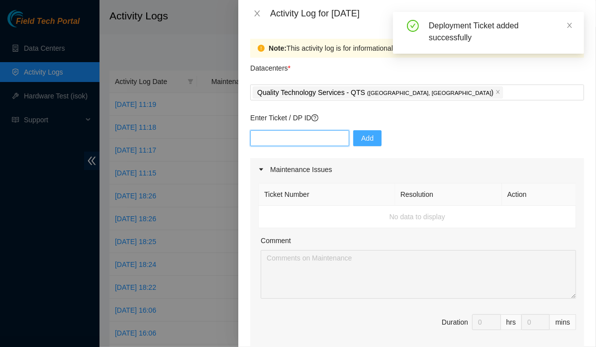
paste input "DP79610"
type input "DP79609"
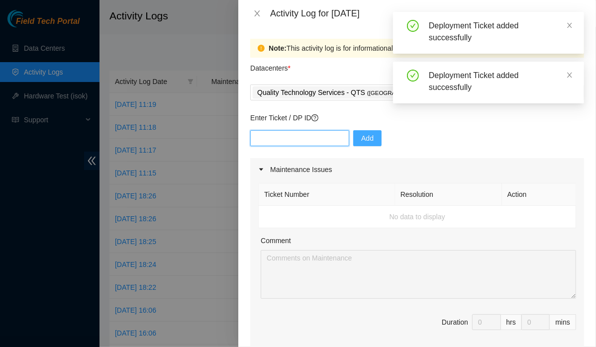
click at [295, 138] on input "text" at bounding box center [299, 138] width 99 height 16
paste input "DP79610"
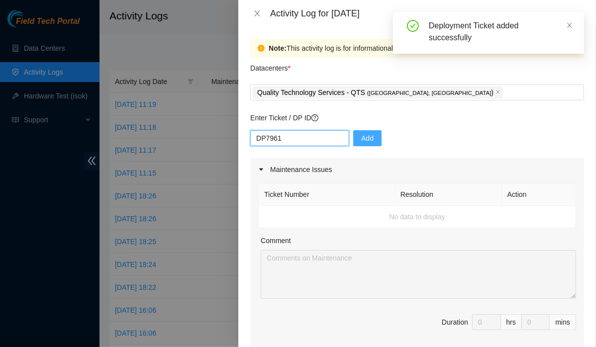
type input "DP79611"
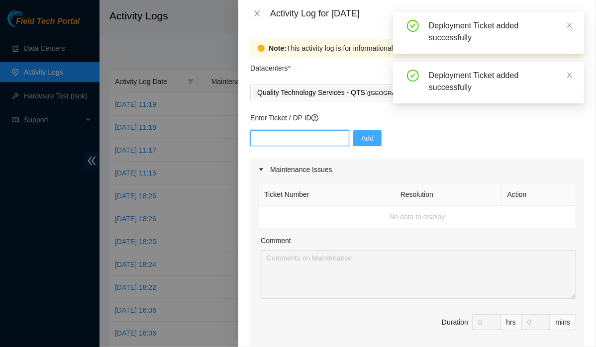
click at [295, 138] on input "text" at bounding box center [299, 138] width 99 height 16
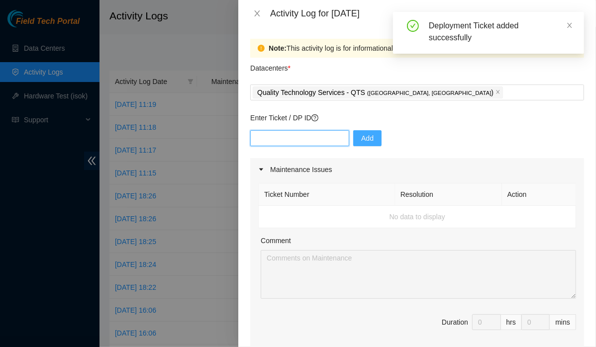
paste input "DP79610"
type input "DP79612"
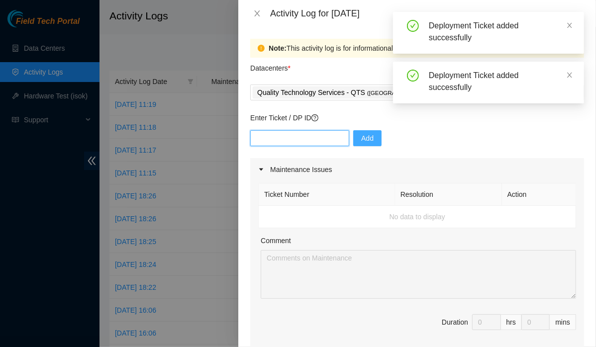
click at [295, 138] on input "text" at bounding box center [299, 138] width 99 height 16
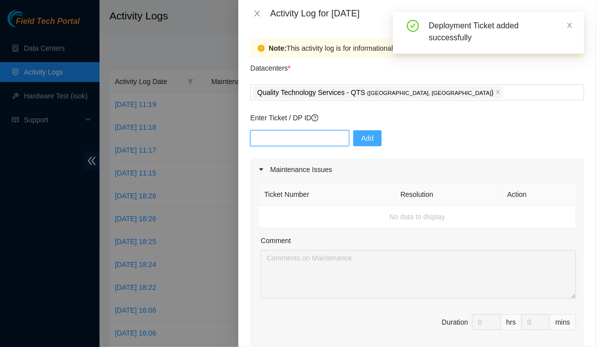
paste input "DP79610"
type input "DP79613"
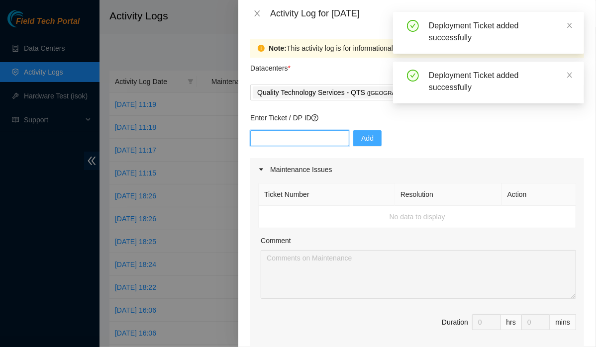
click at [294, 140] on input "text" at bounding box center [299, 138] width 99 height 16
paste input "DP79610"
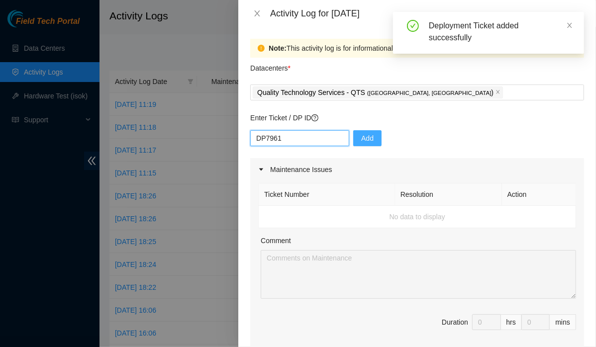
type input "DP79616"
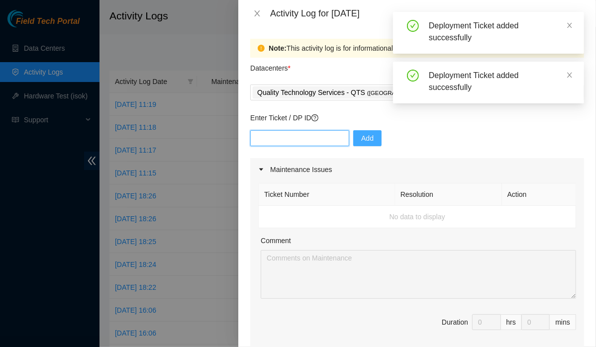
click at [294, 140] on input "text" at bounding box center [299, 138] width 99 height 16
paste input "DP79610"
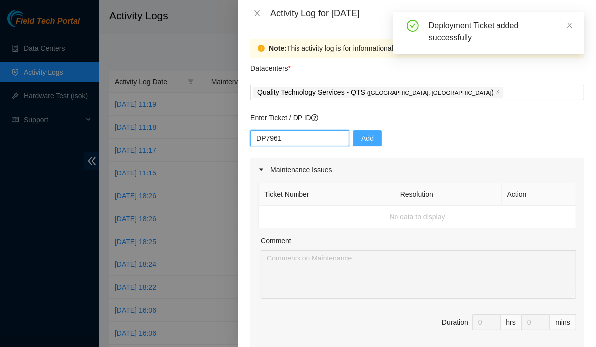
type input "DP79617"
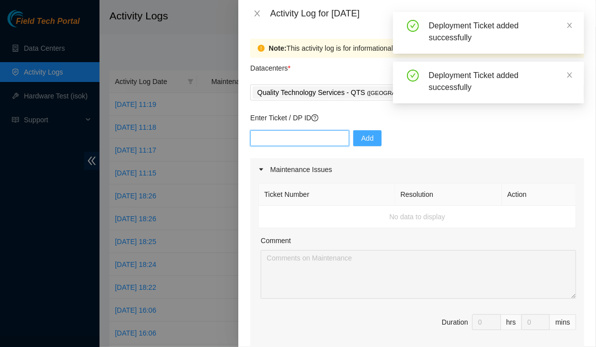
click at [290, 138] on input "text" at bounding box center [299, 138] width 99 height 16
paste input "DP79610"
type input "DP79618"
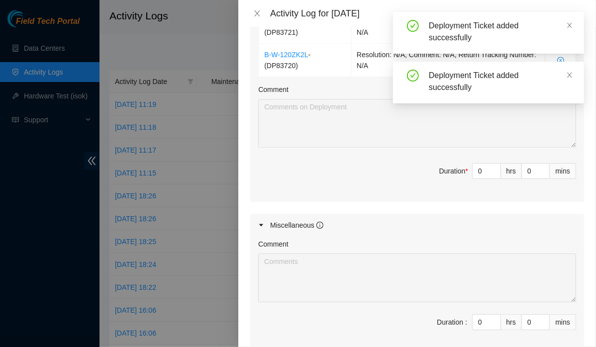
scroll to position [1101, 0]
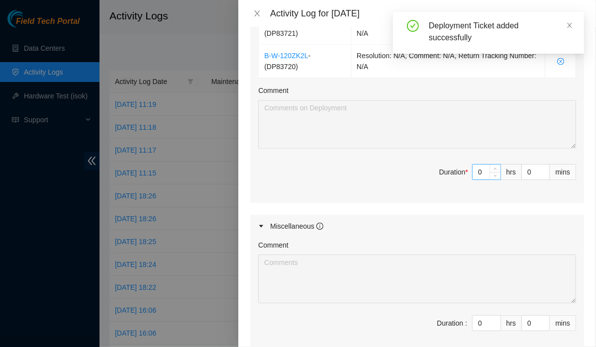
click at [478, 166] on input "0" at bounding box center [486, 172] width 28 height 15
type input "8"
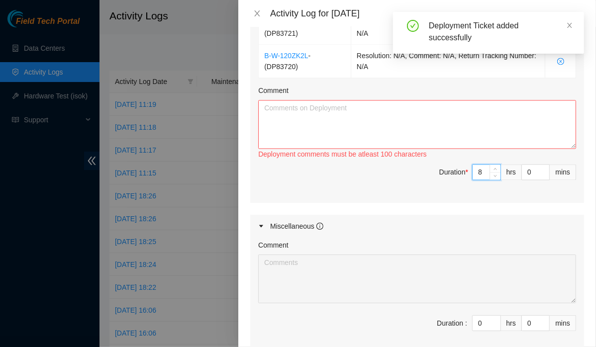
type input "8"
click at [389, 105] on textarea "Comment" at bounding box center [417, 124] width 318 height 49
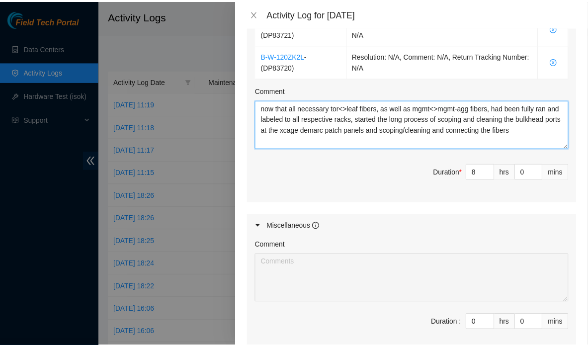
scroll to position [1208, 0]
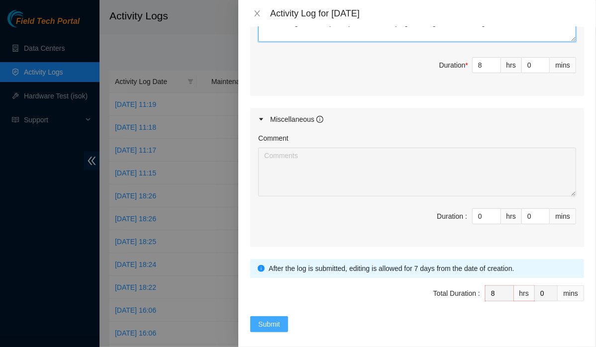
type textarea "now that all necessary tor<>leaf fibers, as well as mgmt<>mgmt-agg fibers, had …"
click at [269, 319] on span "Submit" at bounding box center [269, 324] width 22 height 11
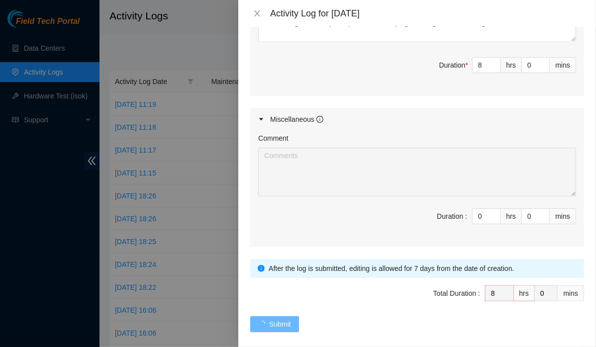
click at [269, 341] on div "Note: This activity log is for informational purposes only. You will not be pai…" at bounding box center [416, 187] width 357 height 320
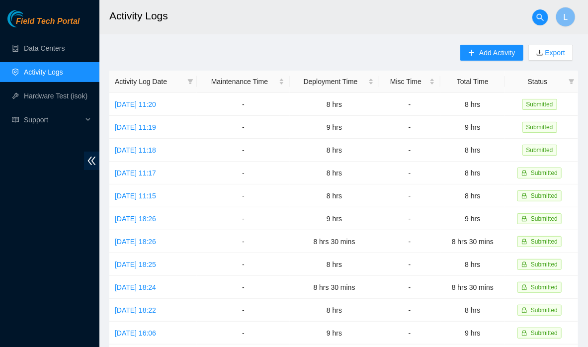
click at [70, 15] on div "Field Tech Portal" at bounding box center [49, 18] width 99 height 17
click at [67, 22] on span "Field Tech Portal" at bounding box center [48, 21] width 64 height 9
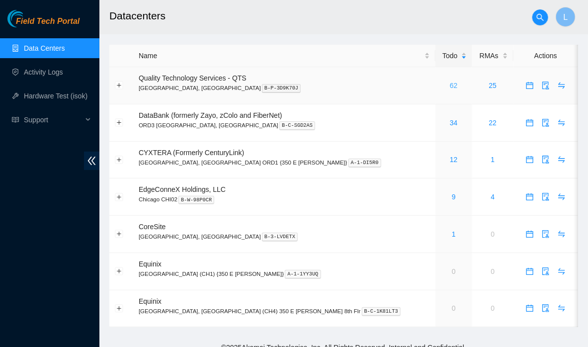
click at [450, 85] on link "62" at bounding box center [454, 86] width 8 height 8
